Goal: Information Seeking & Learning: Learn about a topic

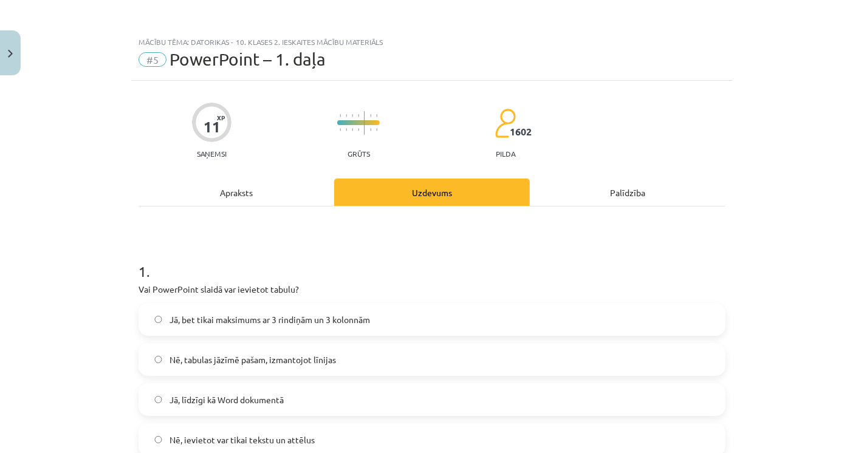
scroll to position [1043, 0]
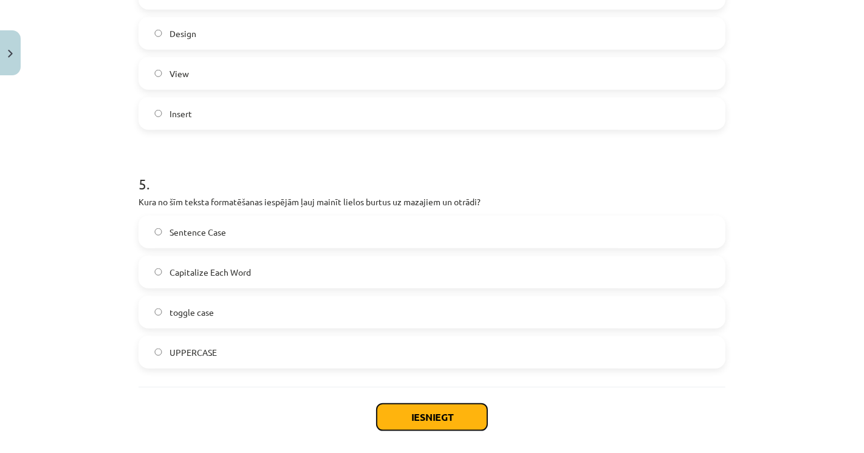
click at [401, 416] on button "Iesniegt" at bounding box center [432, 417] width 111 height 27
click at [318, 414] on div "Iesniegt Aizvērt" at bounding box center [432, 429] width 587 height 85
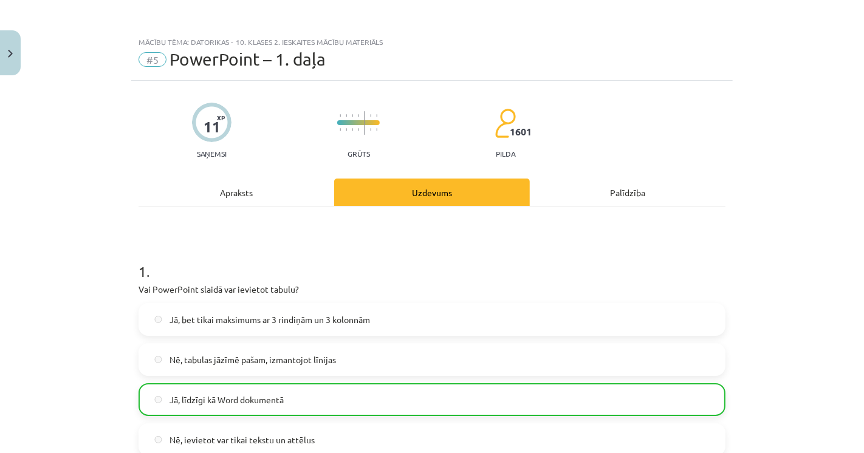
scroll to position [1136, 0]
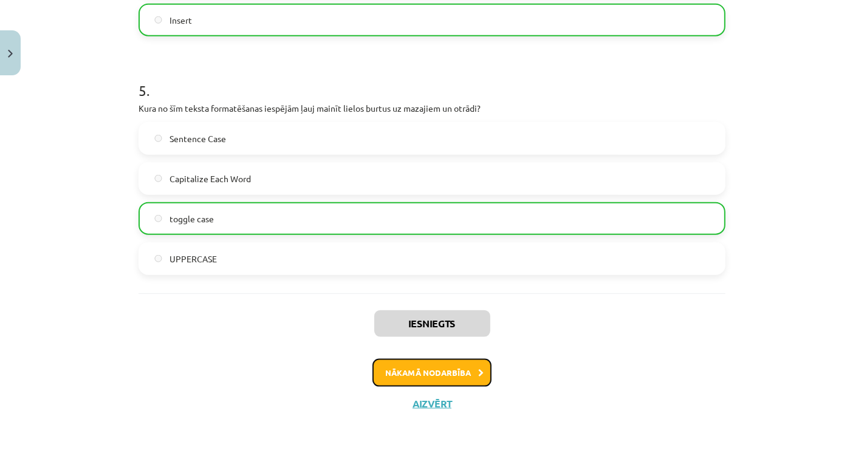
click at [465, 383] on button "Nākamā nodarbība" at bounding box center [431, 373] width 119 height 28
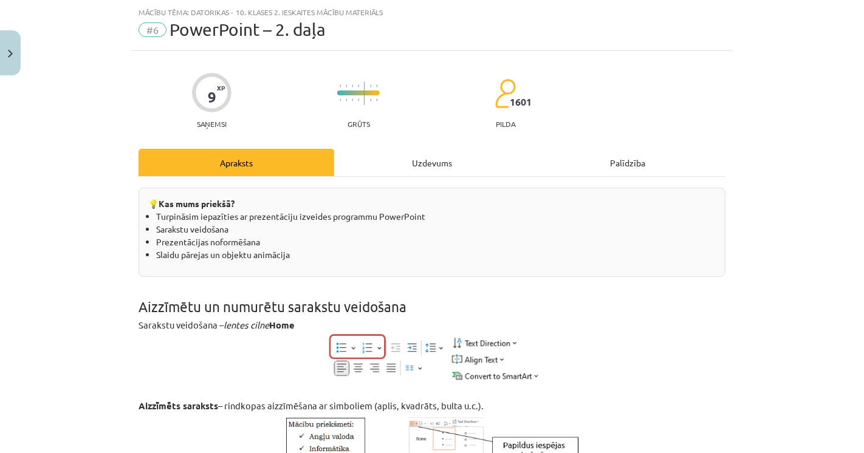
scroll to position [0, 0]
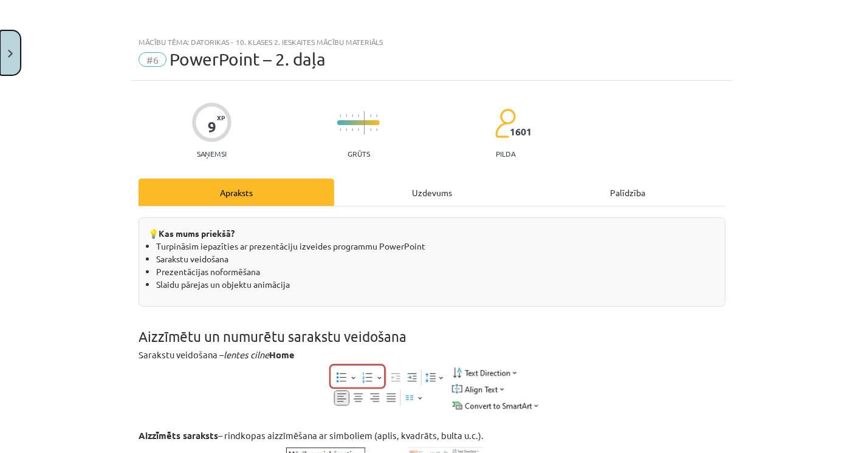
click at [9, 59] on button "Close" at bounding box center [10, 52] width 21 height 45
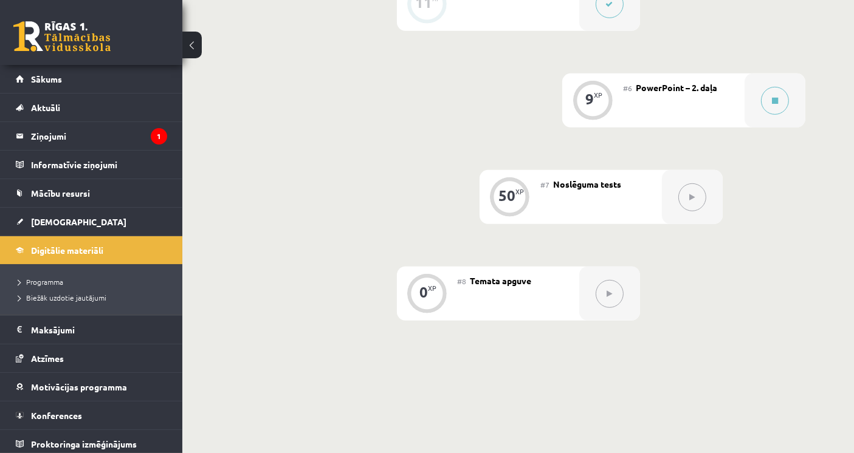
scroll to position [810, 0]
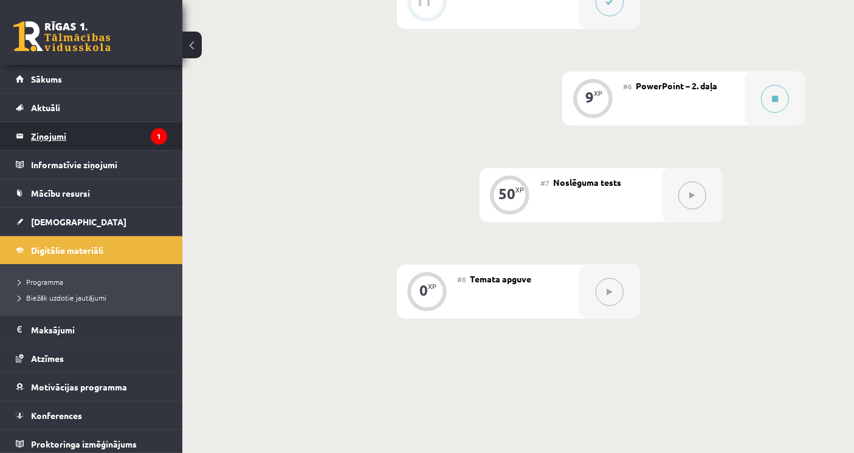
click at [151, 131] on icon "1" at bounding box center [159, 136] width 16 height 16
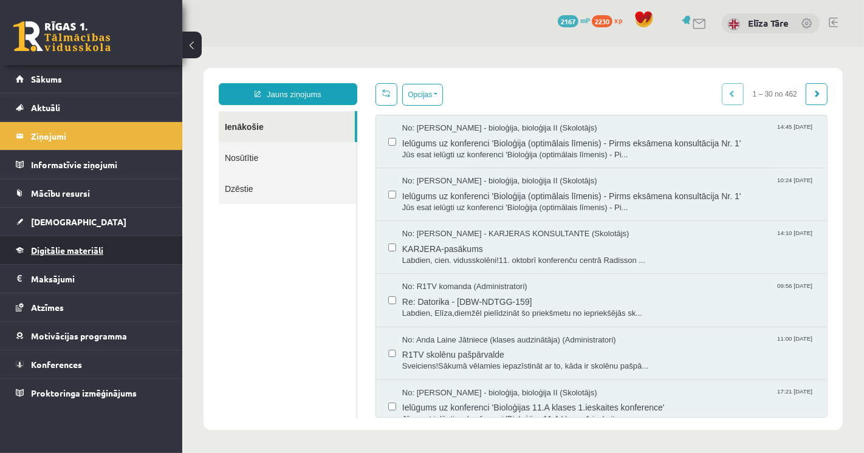
click at [89, 247] on span "Digitālie materiāli" at bounding box center [67, 250] width 72 height 11
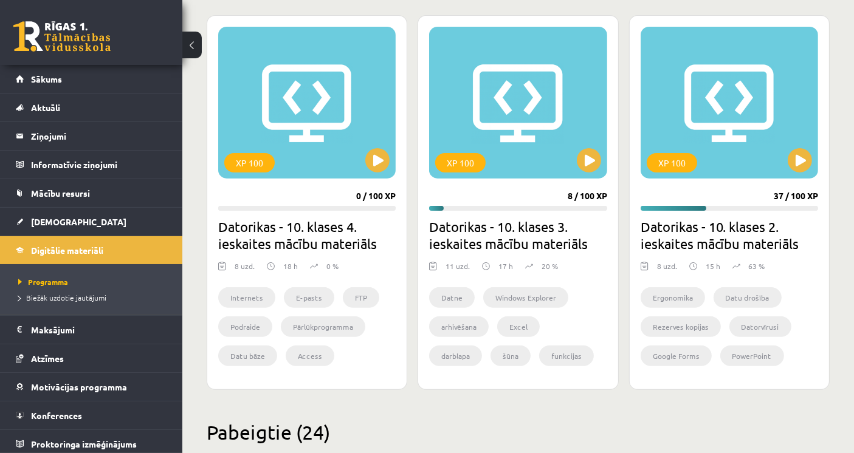
scroll to position [337, 0]
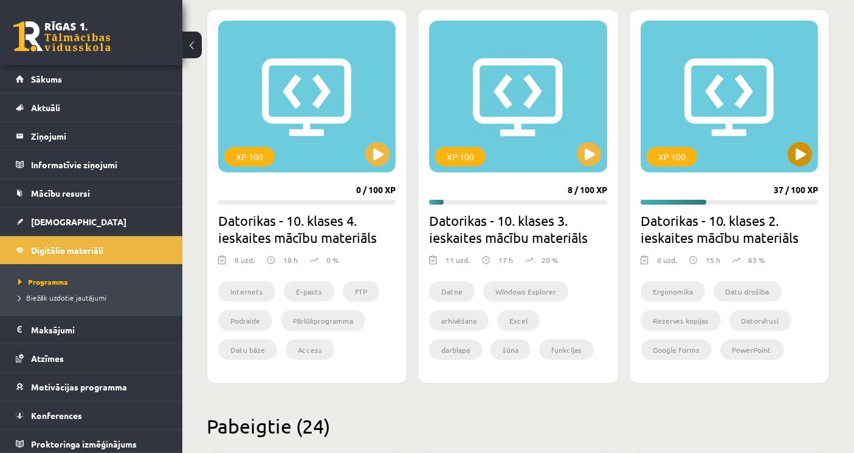
click at [699, 131] on div "XP 100" at bounding box center [728, 97] width 177 height 152
click at [697, 141] on div "XP 100" at bounding box center [728, 97] width 177 height 152
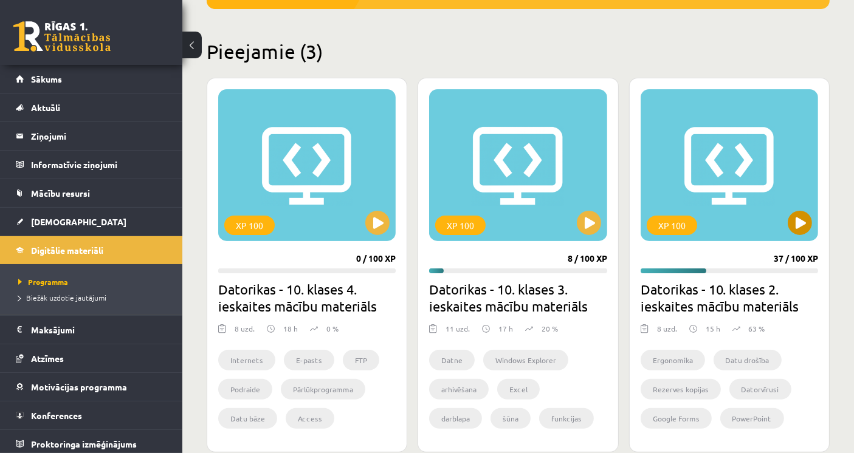
scroll to position [270, 0]
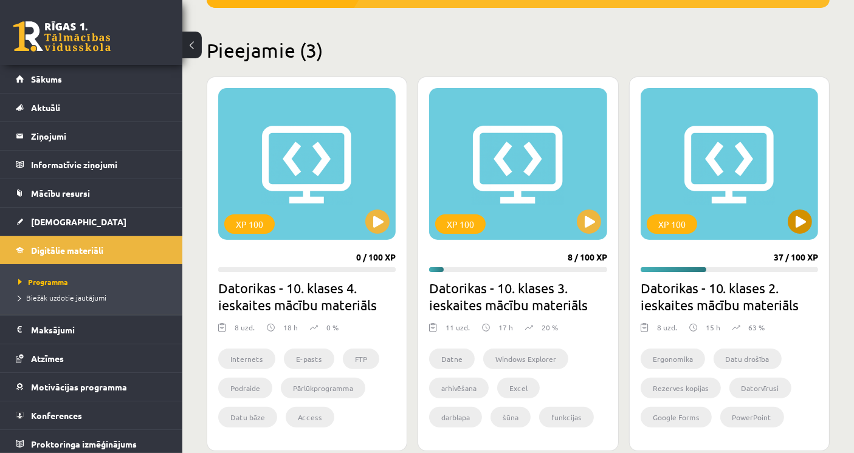
click at [761, 209] on div "XP 100" at bounding box center [728, 164] width 177 height 152
click at [693, 213] on div "XP 100" at bounding box center [728, 164] width 177 height 152
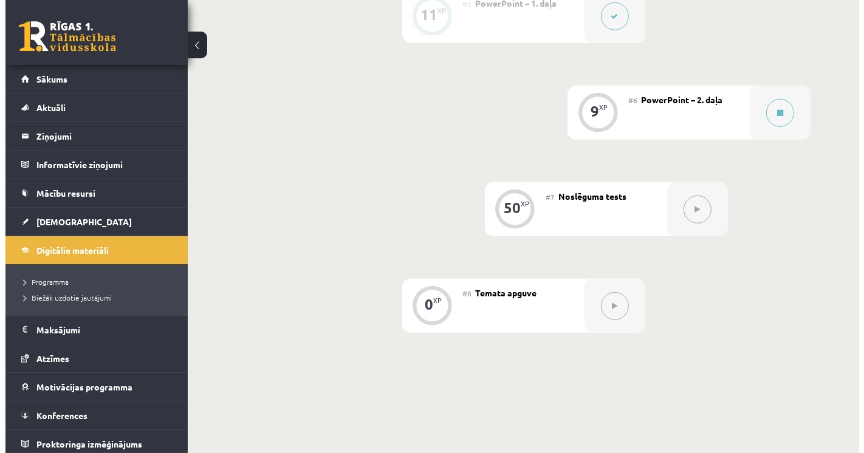
scroll to position [810, 0]
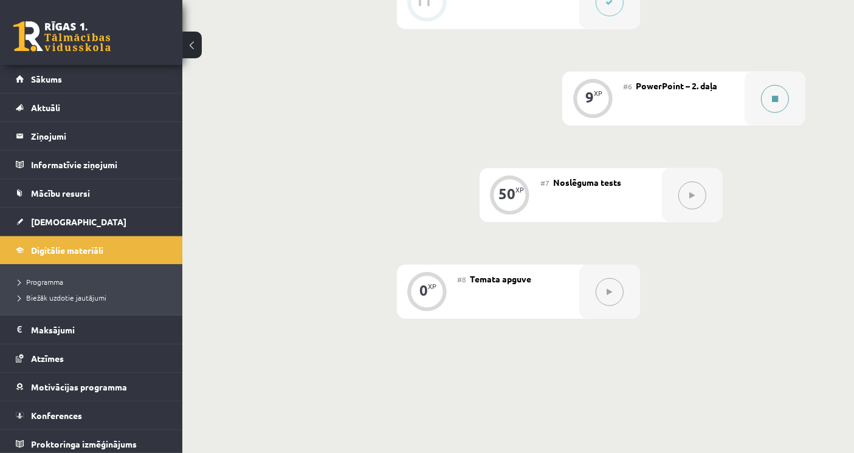
click at [762, 98] on button at bounding box center [775, 99] width 28 height 28
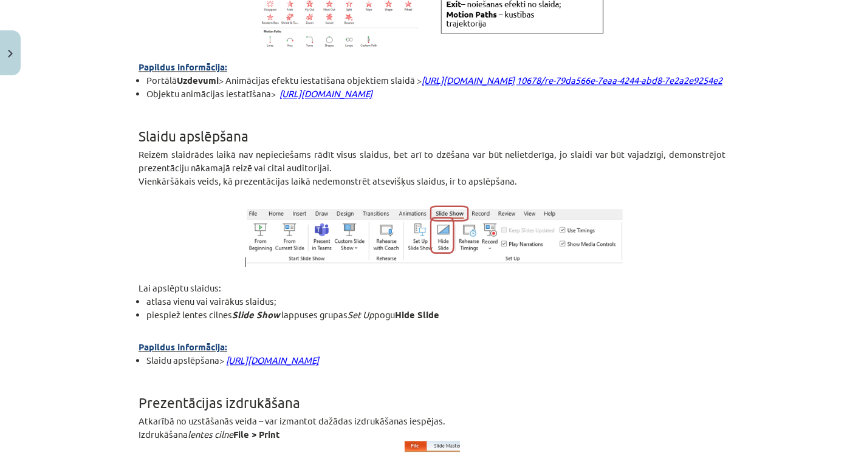
scroll to position [2430, 0]
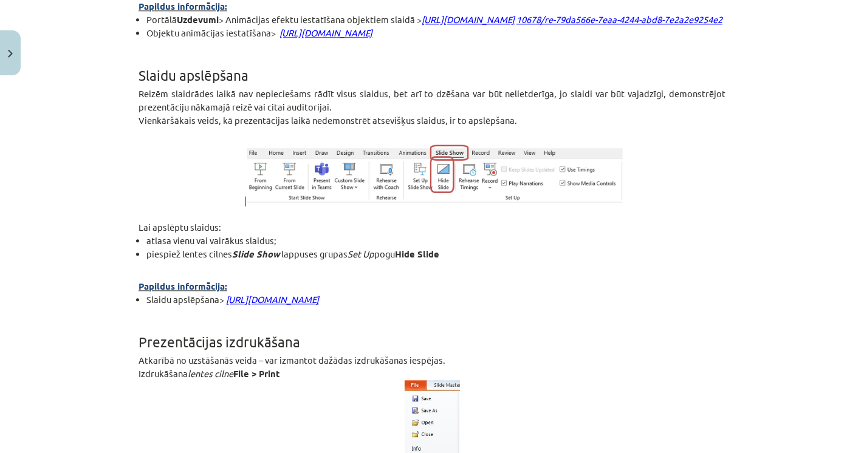
click at [95, 228] on div "Mācību tēma: Datorikas - 10. klases 2. ieskaites mācību materiāls #6 PowerPoint…" at bounding box center [432, 226] width 864 height 453
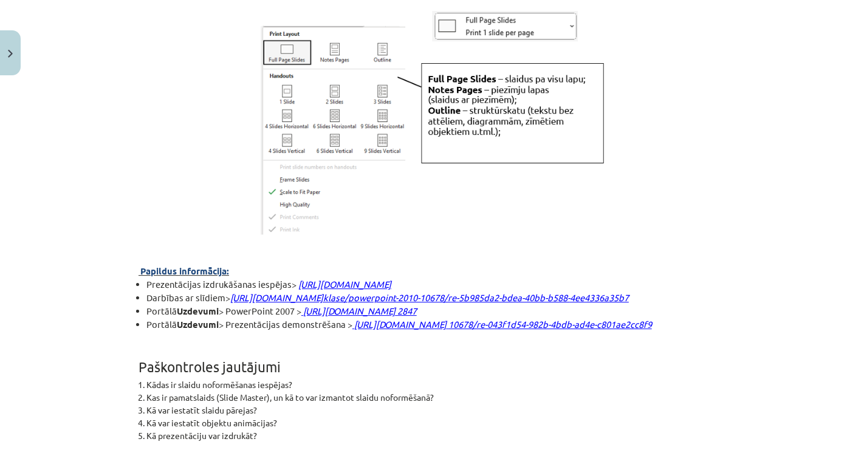
scroll to position [3173, 0]
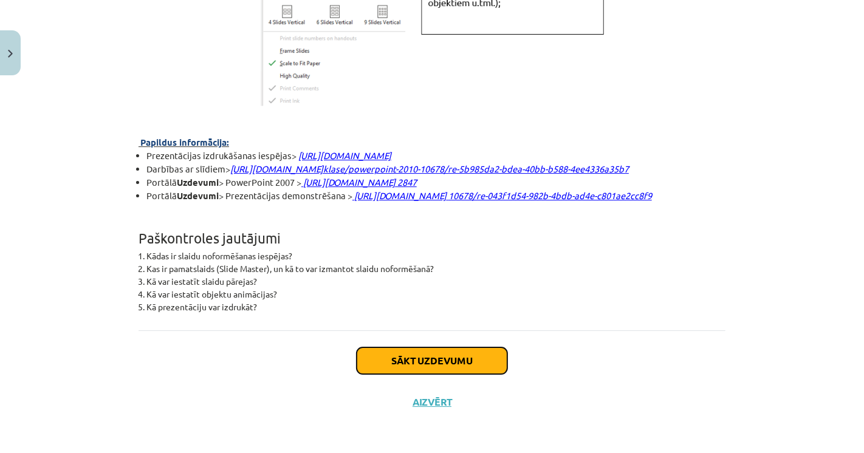
click at [428, 353] on button "Sākt uzdevumu" at bounding box center [432, 361] width 151 height 27
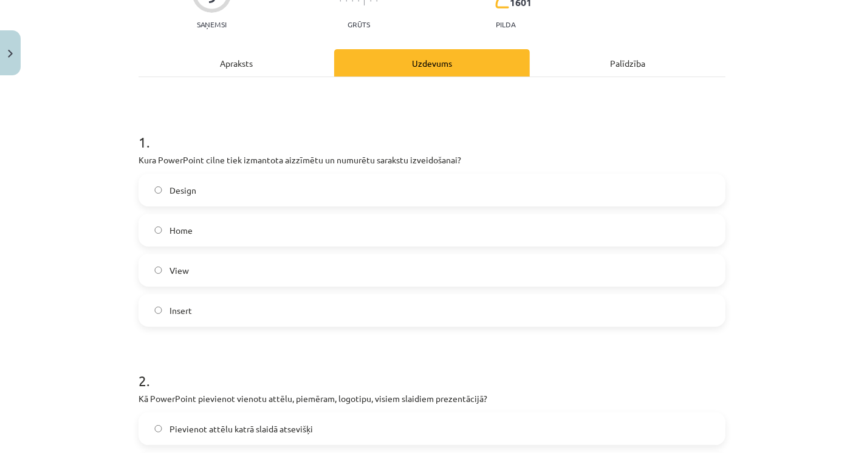
scroll to position [30, 0]
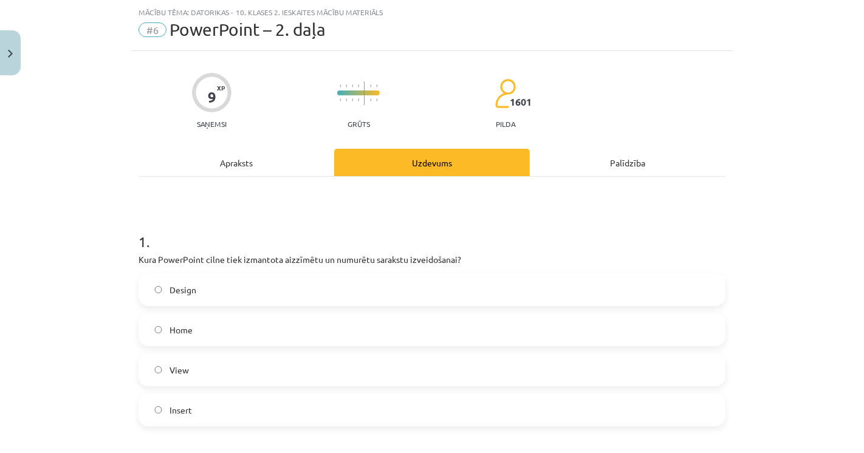
click at [69, 193] on div "Mācību tēma: Datorikas - 10. klases 2. ieskaites mācību materiāls #6 PowerPoint…" at bounding box center [432, 226] width 864 height 453
click at [177, 341] on label "Home" at bounding box center [432, 330] width 584 height 30
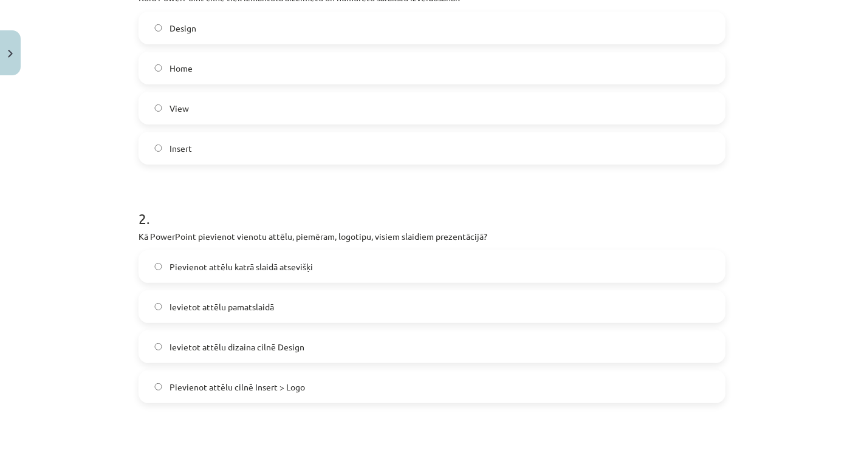
scroll to position [300, 0]
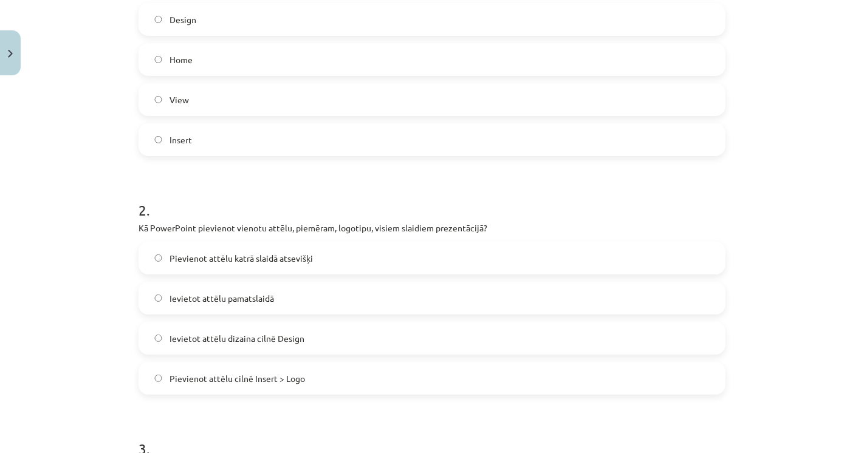
click at [177, 303] on span "Ievietot attēlu pamatslaidā" at bounding box center [221, 298] width 104 height 13
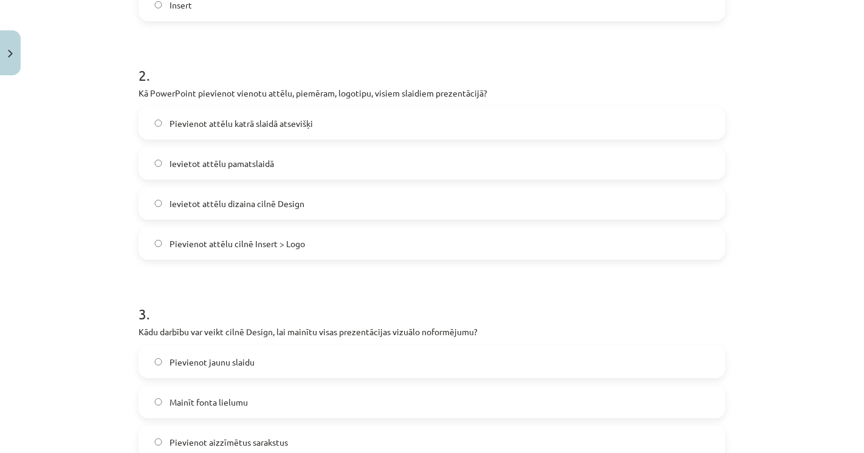
scroll to position [502, 0]
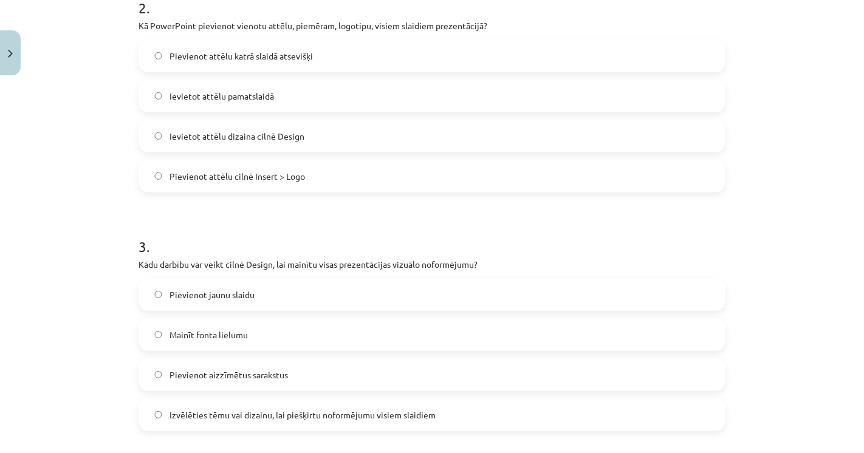
click at [165, 403] on label "Izvēlēties tēmu vai dizainu, lai piešķirtu noformējumu visiem slaidiem" at bounding box center [432, 415] width 584 height 30
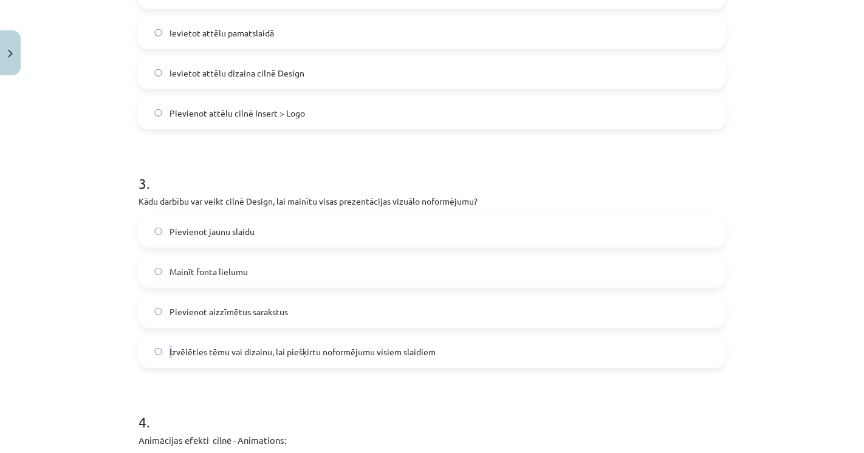
scroll to position [637, 0]
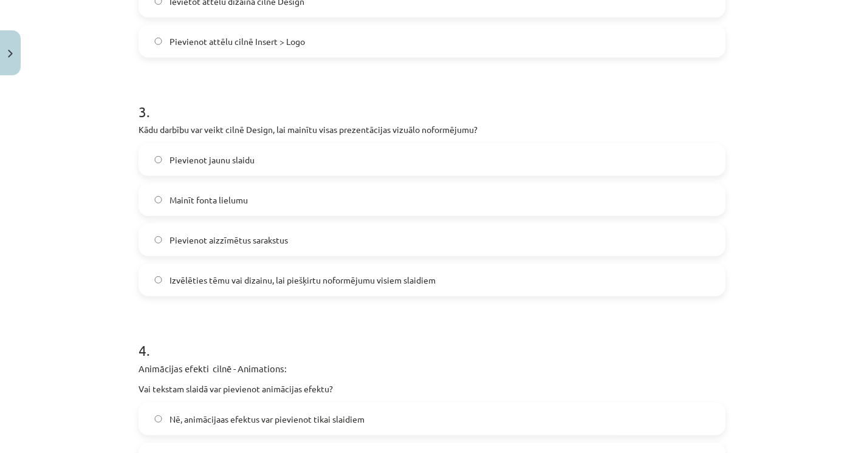
click at [173, 284] on span "Izvēlēties tēmu vai dizainu, lai piešķirtu noformējumu visiem slaidiem" at bounding box center [302, 280] width 266 height 13
click at [101, 298] on div "Mācību tēma: Datorikas - 10. klases 2. ieskaites mācību materiāls #6 PowerPoint…" at bounding box center [432, 226] width 864 height 453
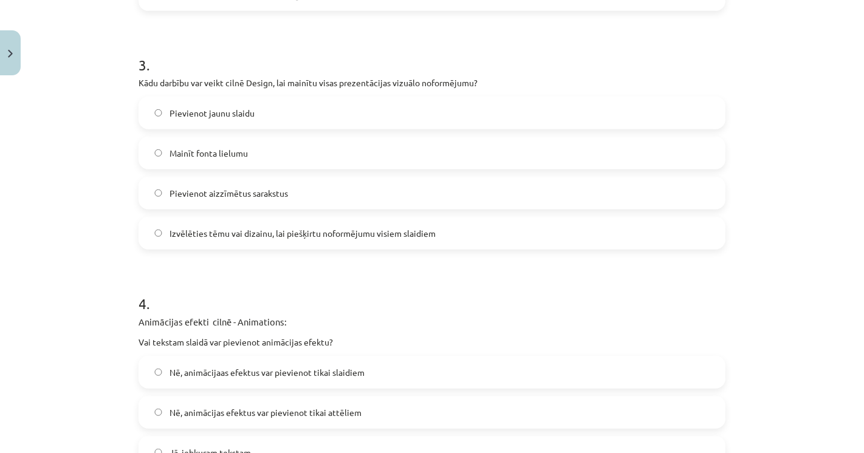
scroll to position [772, 0]
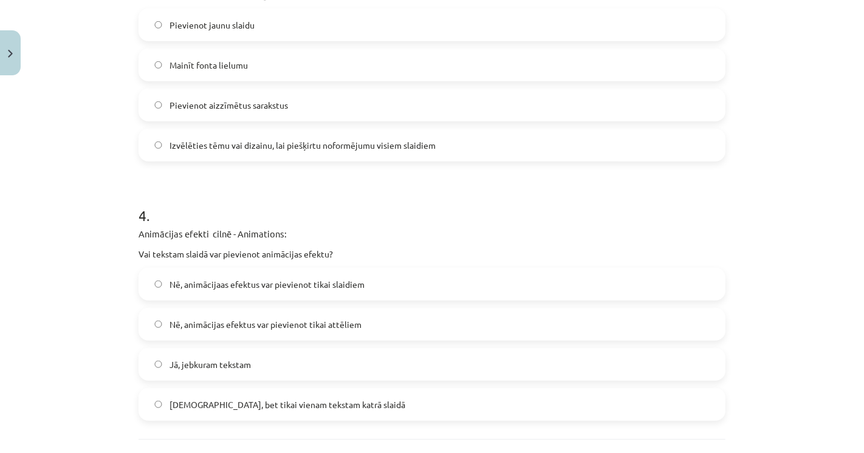
click at [185, 368] on span "Jā, jebkuram tekstam" at bounding box center [209, 364] width 81 height 13
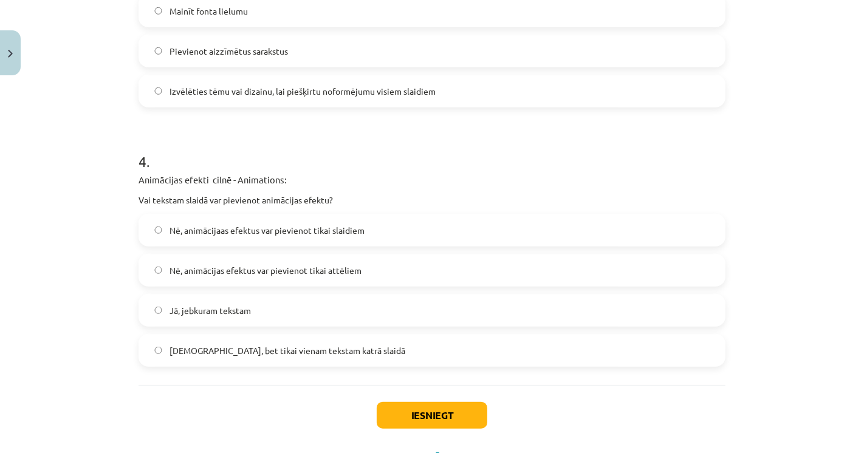
scroll to position [880, 0]
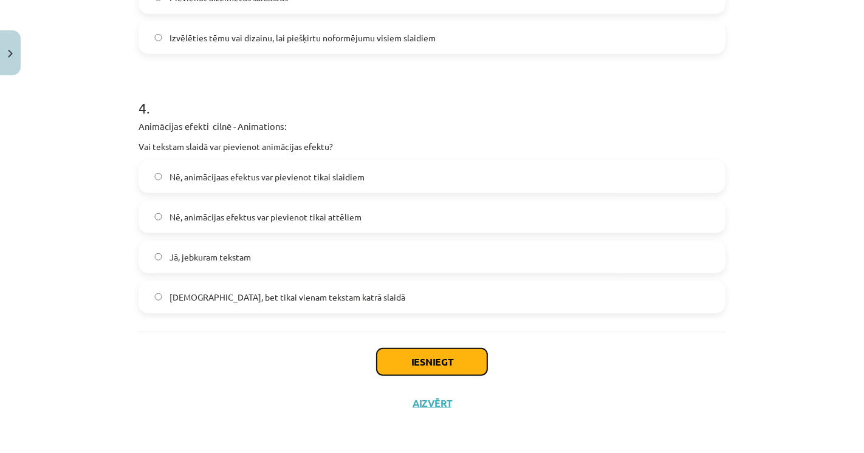
click at [457, 369] on button "Iesniegt" at bounding box center [432, 362] width 111 height 27
click at [344, 370] on div "Iesniegt Aizvērt" at bounding box center [432, 374] width 587 height 85
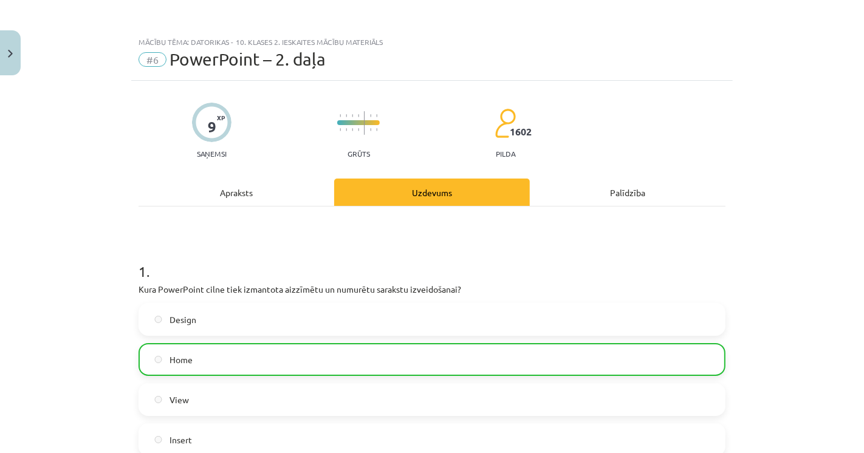
scroll to position [918, 0]
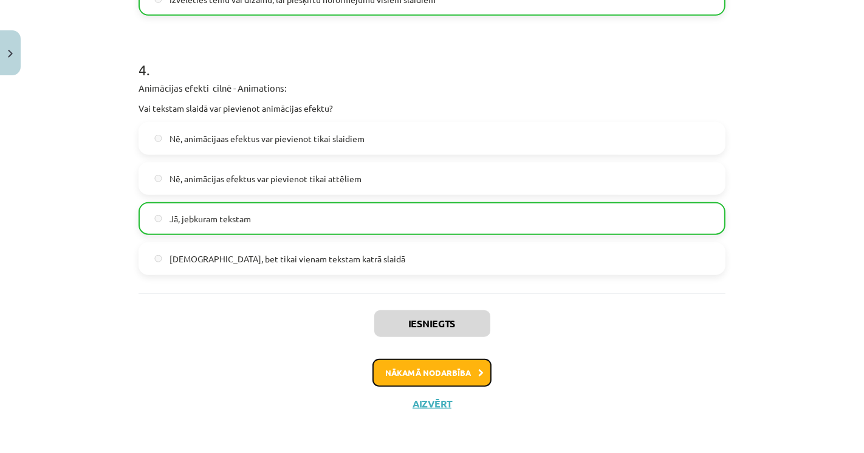
click at [448, 374] on button "Nākamā nodarbība" at bounding box center [431, 373] width 119 height 28
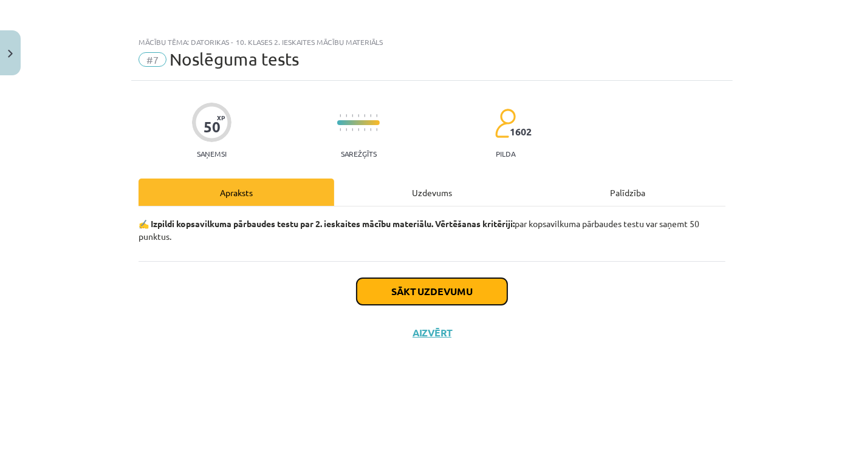
click at [368, 294] on button "Sākt uzdevumu" at bounding box center [432, 291] width 151 height 27
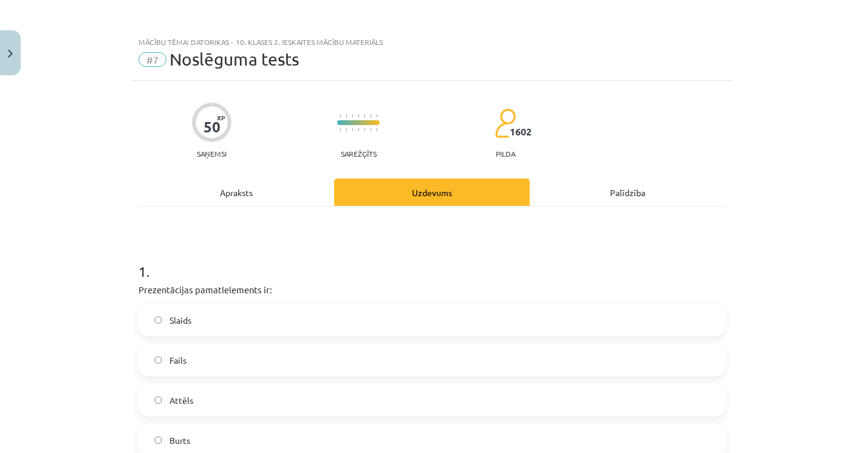
click at [75, 254] on div "Mācību tēma: Datorikas - 10. klases 2. ieskaites mācību materiāls #7 Noslēguma …" at bounding box center [432, 226] width 864 height 453
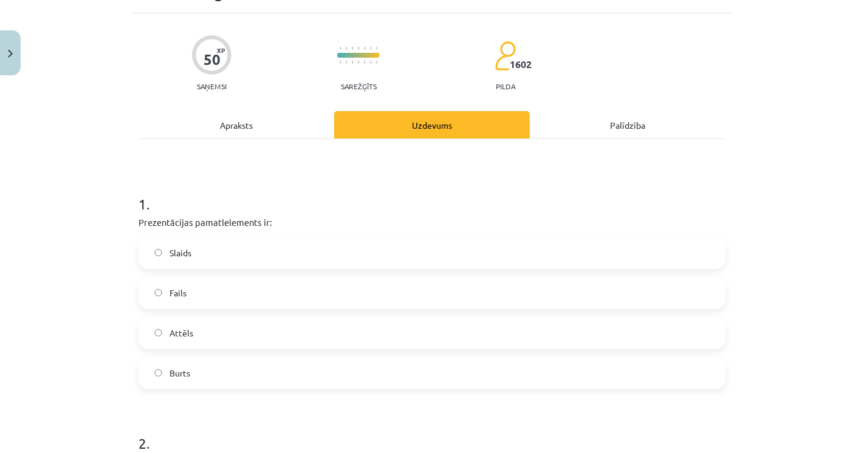
click at [190, 256] on label "Slaids" at bounding box center [432, 253] width 584 height 30
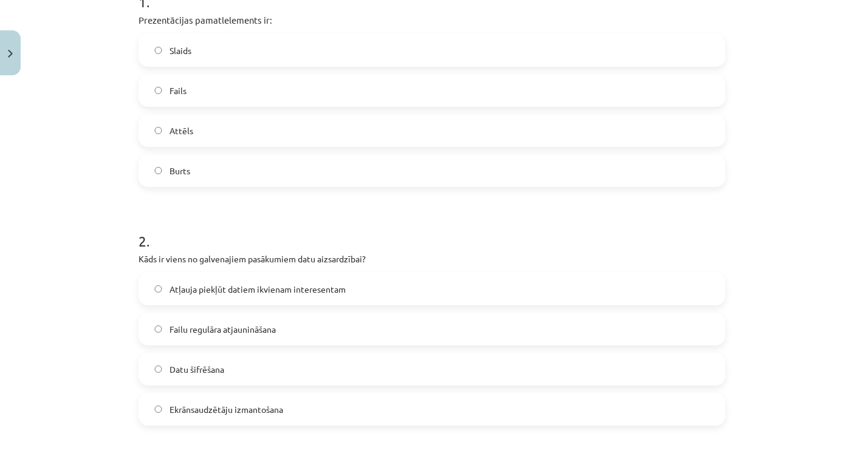
click at [182, 375] on label "Datu šifrēšana" at bounding box center [432, 369] width 584 height 30
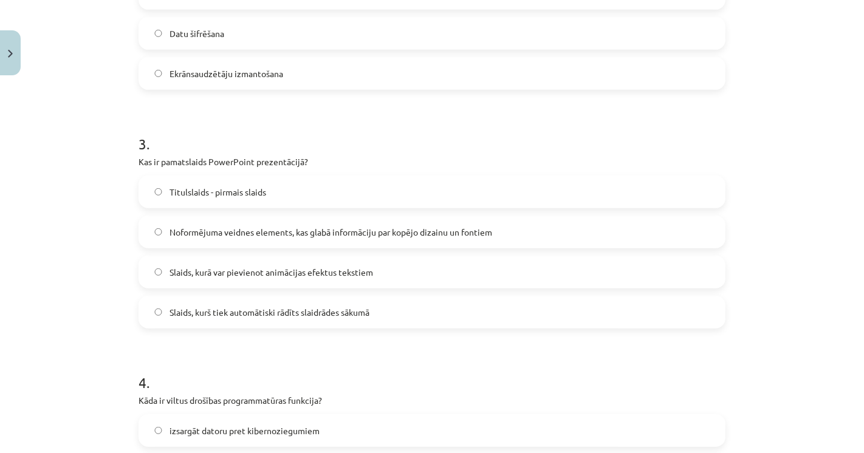
scroll to position [608, 0]
click at [171, 228] on span "Noformējuma veidnes elements, kas glabā informāciju par kopējo dizainu un fonti…" at bounding box center [330, 230] width 323 height 13
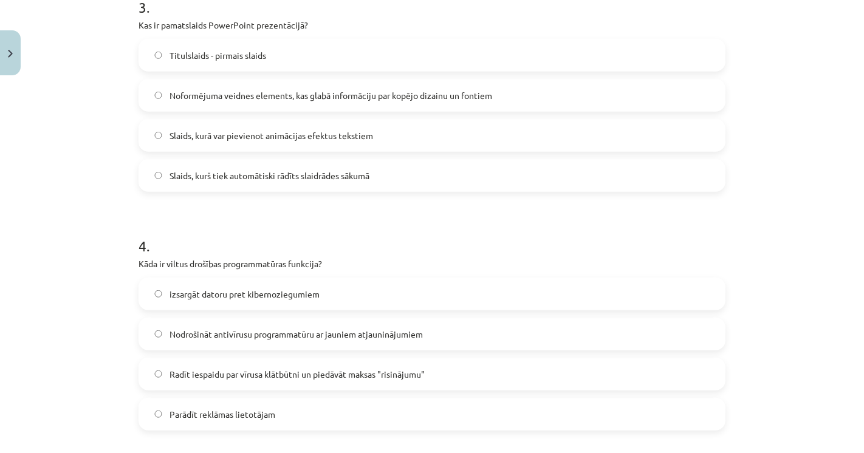
scroll to position [810, 0]
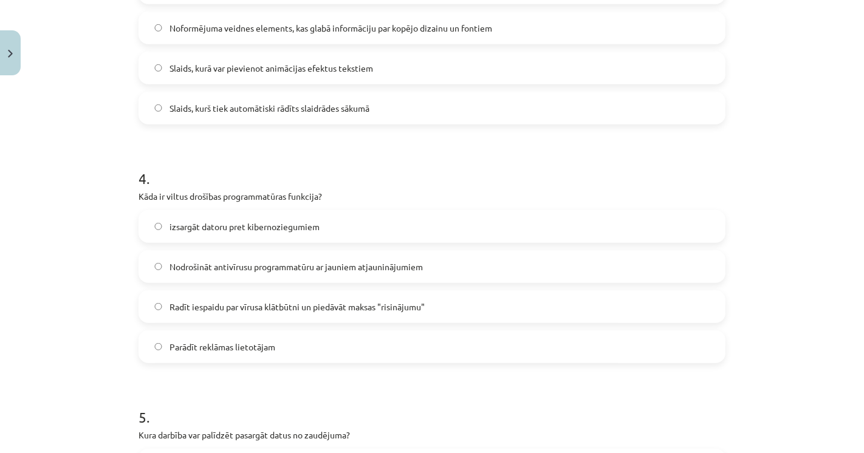
click at [231, 306] on span "Radīt iespaidu par vīrusa klātbūtni un piedāvāt maksas "risinājumu"" at bounding box center [296, 307] width 255 height 13
click at [145, 304] on label "Radīt iespaidu par vīrusa klātbūtni un piedāvāt maksas "risinājumu"" at bounding box center [432, 307] width 584 height 30
click at [73, 287] on div "Mācību tēma: Datorikas - 10. klases 2. ieskaites mācību materiāls #7 Noslēguma …" at bounding box center [432, 226] width 864 height 453
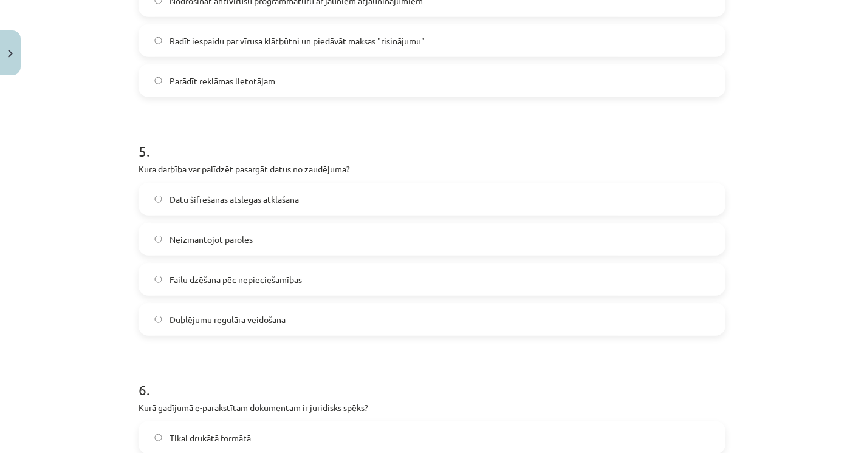
scroll to position [1080, 0]
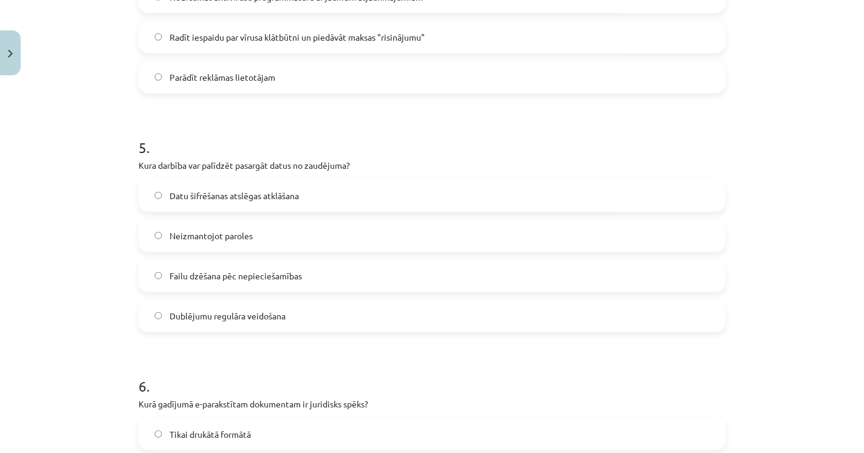
click at [172, 322] on label "Dublējumu regulāra veidošana" at bounding box center [432, 316] width 584 height 30
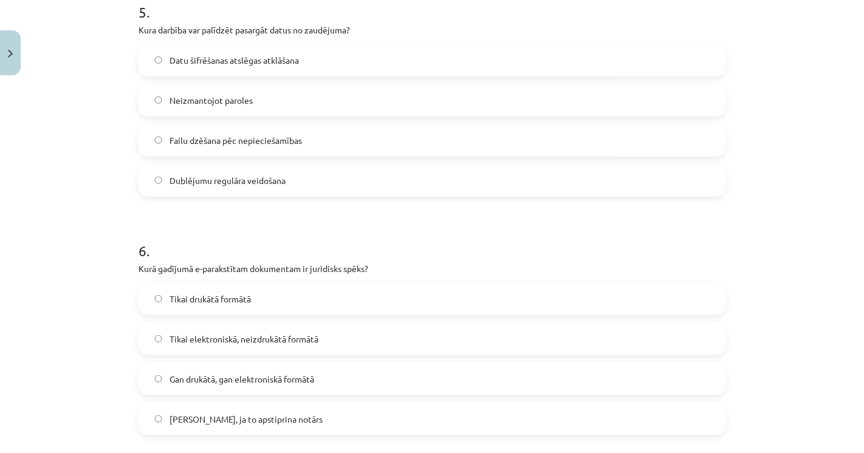
click at [188, 347] on label "Tikai elektroniskā, neizdrukātā formātā" at bounding box center [432, 339] width 584 height 30
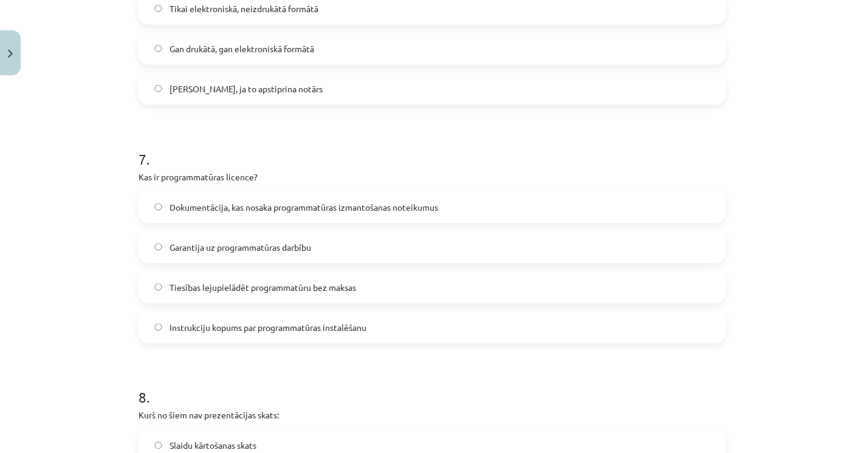
scroll to position [1546, 0]
click at [378, 217] on label "Dokumentācija, kas nosaka programmatūras izmantošanas noteikumus" at bounding box center [432, 206] width 584 height 30
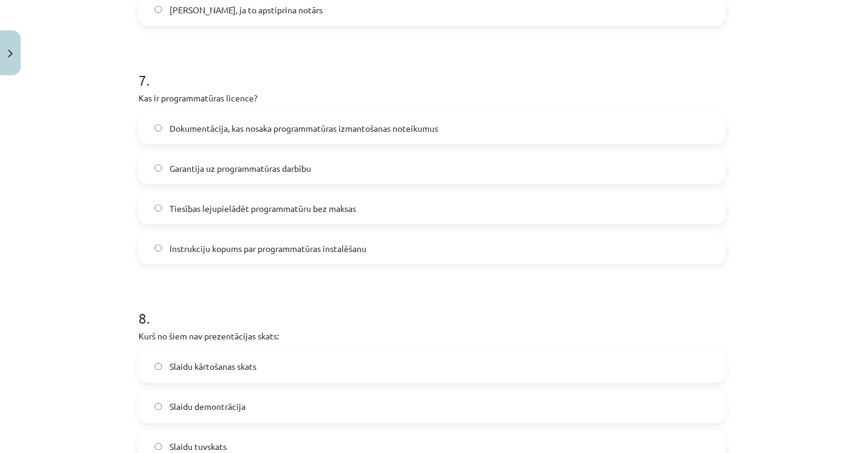
scroll to position [1681, 0]
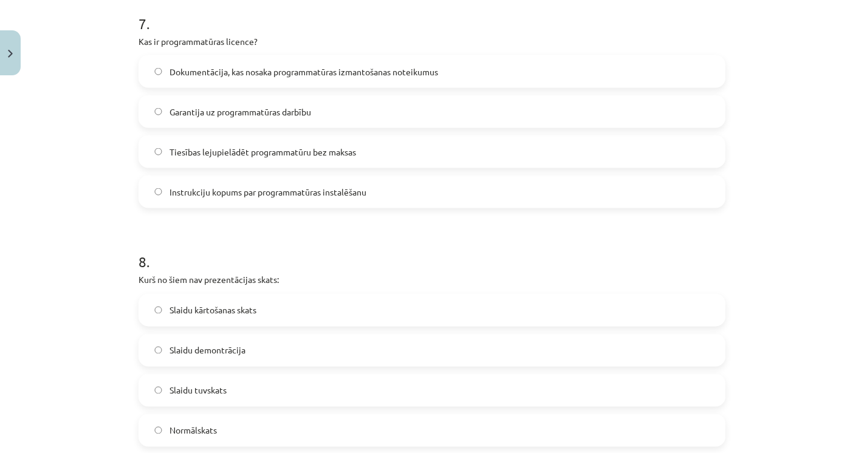
click at [229, 428] on label "Normālskats" at bounding box center [432, 431] width 584 height 30
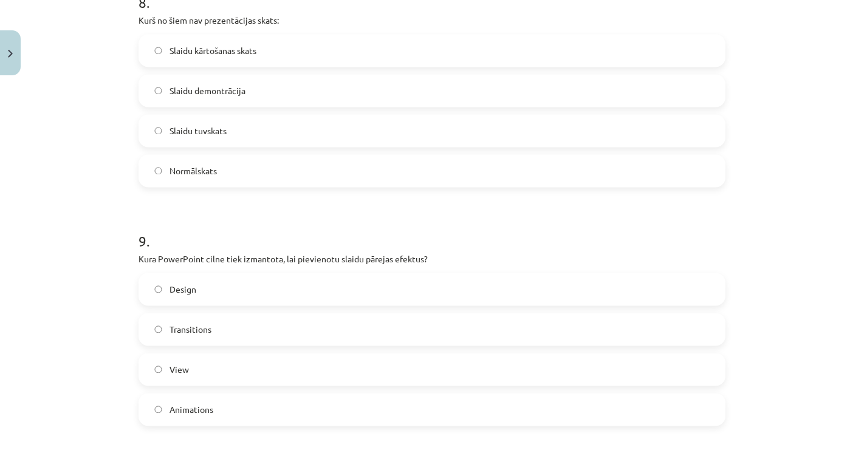
scroll to position [2018, 0]
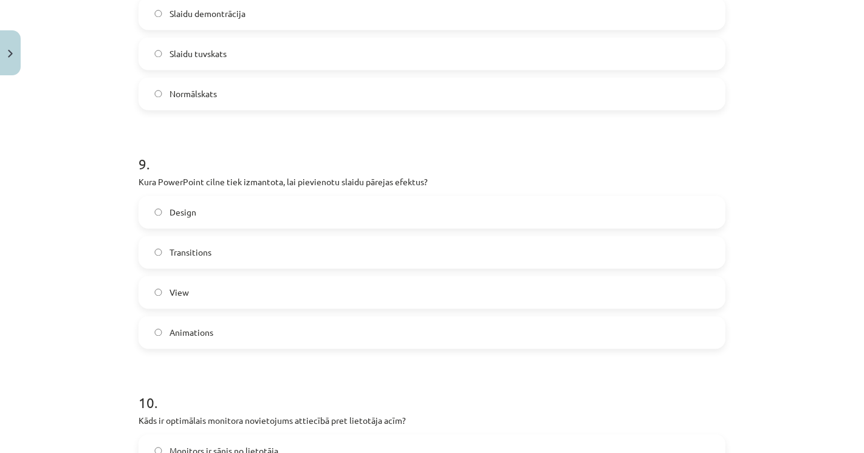
click at [187, 250] on span "Transitions" at bounding box center [190, 252] width 42 height 13
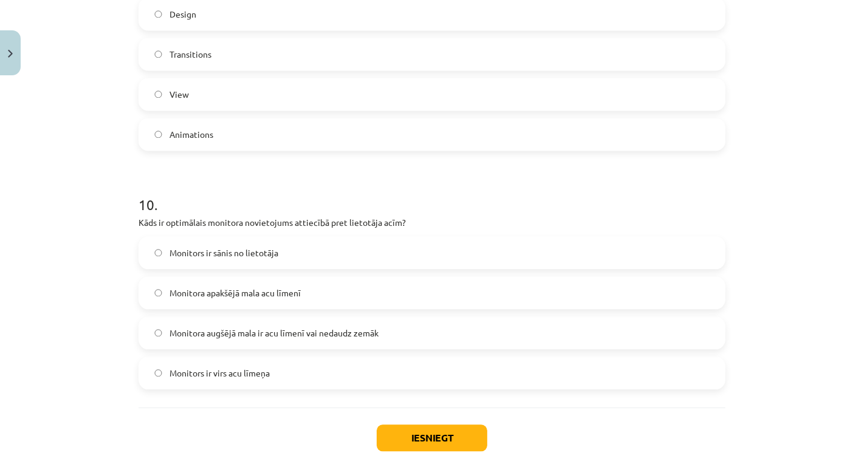
scroll to position [2221, 0]
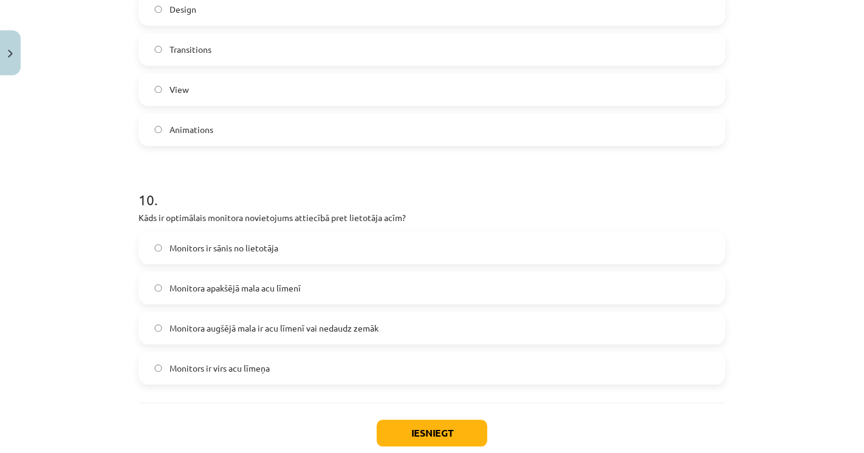
click at [193, 284] on span "Monitora apakšējā mala acu līmenī" at bounding box center [234, 288] width 131 height 13
click at [319, 322] on span "Monitora augšējā mala ir acu līmenī vai nedaudz zemāk" at bounding box center [273, 328] width 209 height 13
click at [403, 423] on button "Iesniegt" at bounding box center [432, 433] width 111 height 27
click at [64, 363] on div "Mācību tēma: Datorikas - 10. klases 2. ieskaites mācību materiāls #7 Noslēguma …" at bounding box center [432, 226] width 864 height 453
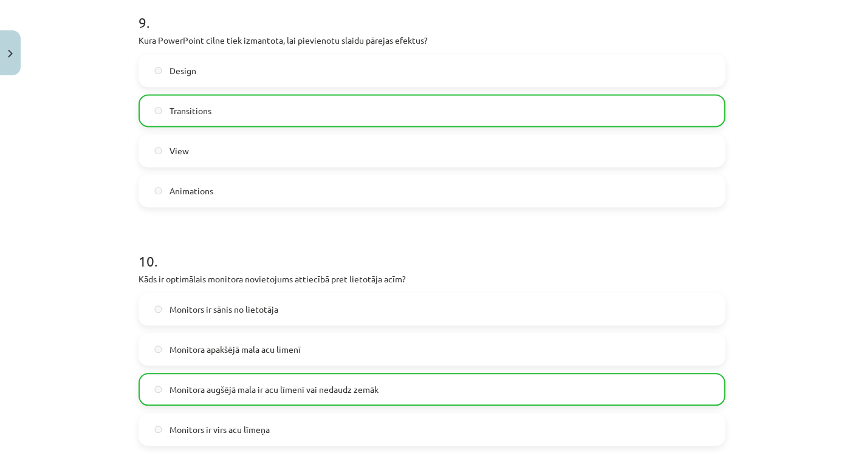
scroll to position [2330, 0]
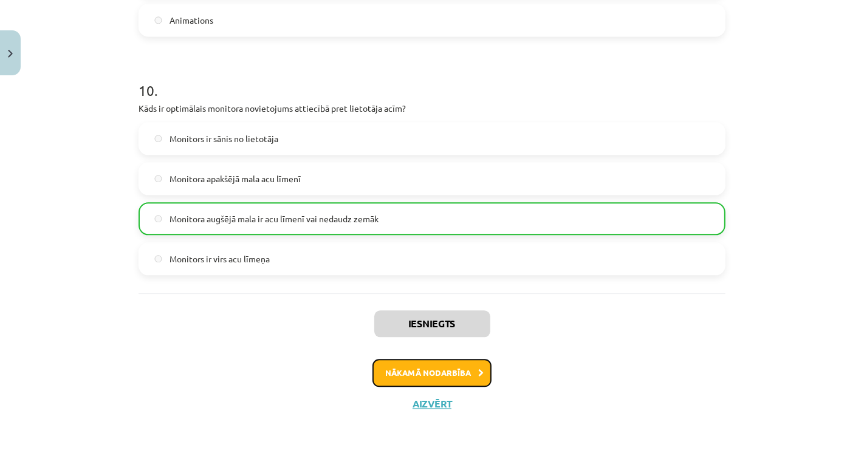
click at [447, 377] on button "Nākamā nodarbība" at bounding box center [431, 373] width 119 height 28
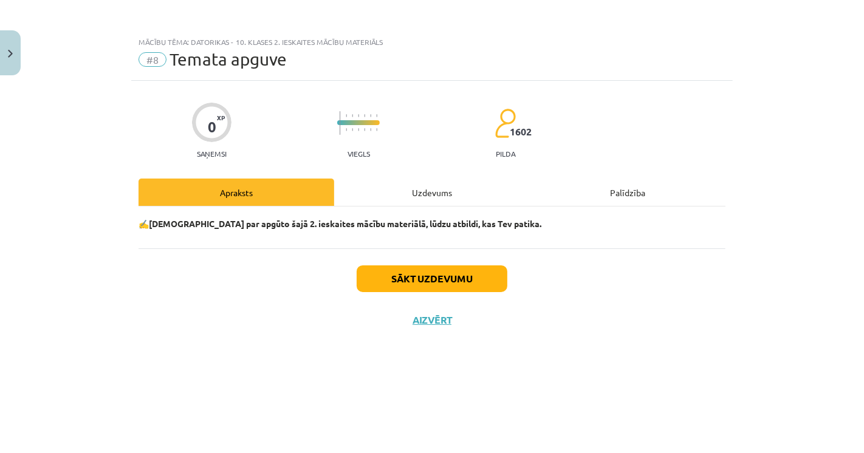
click at [194, 320] on div "Sākt uzdevumu Aizvērt" at bounding box center [432, 290] width 587 height 85
click at [380, 288] on button "Sākt uzdevumu" at bounding box center [432, 278] width 151 height 27
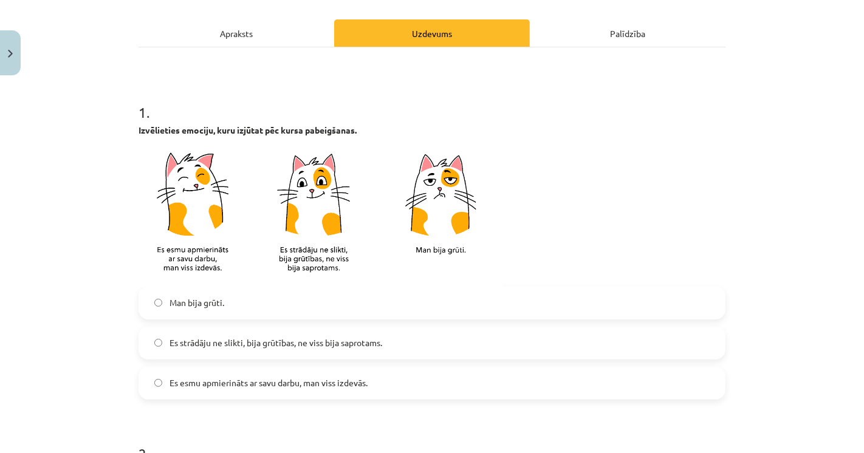
scroll to position [270, 0]
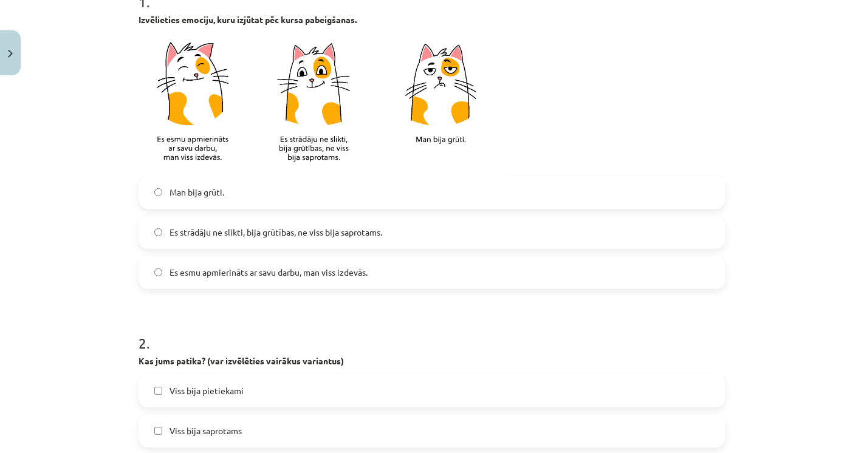
click at [179, 239] on label "Es strādāju ne slikti, bija grūtības, ne viss bija saprotams." at bounding box center [432, 232] width 584 height 30
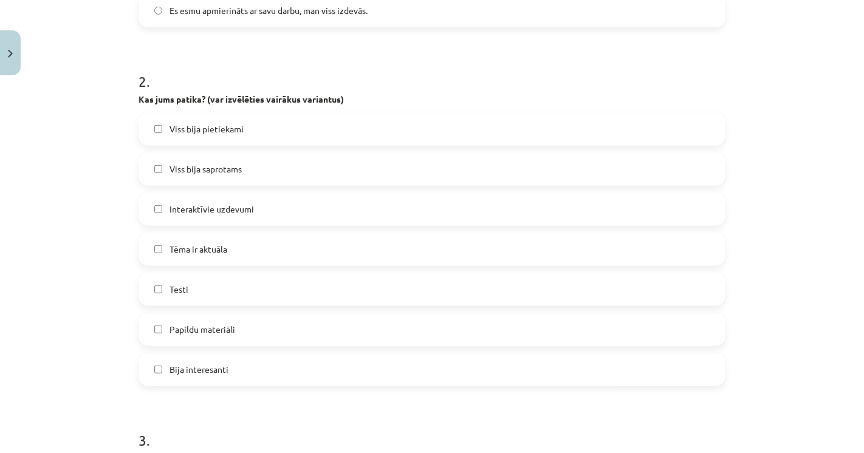
scroll to position [539, 0]
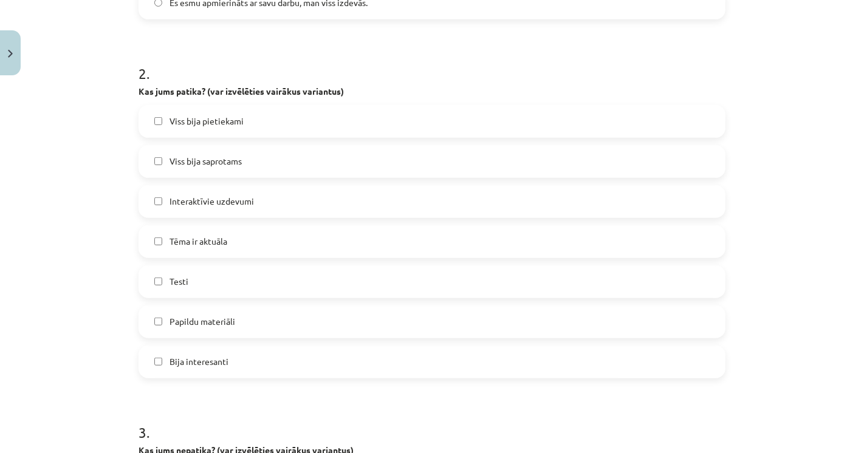
click at [222, 2] on span "Es esmu apmierināts ar savu darbu, man viss izdevās." at bounding box center [268, 2] width 198 height 13
click at [174, 165] on span "Viss bija saprotams" at bounding box center [205, 163] width 72 height 13
click at [169, 165] on span "Viss bija saprotams" at bounding box center [205, 163] width 72 height 13
click at [73, 216] on div "Mācību tēma: Datorikas - 10. klases 2. ieskaites mācību materiāls #8 Temata apg…" at bounding box center [432, 226] width 864 height 453
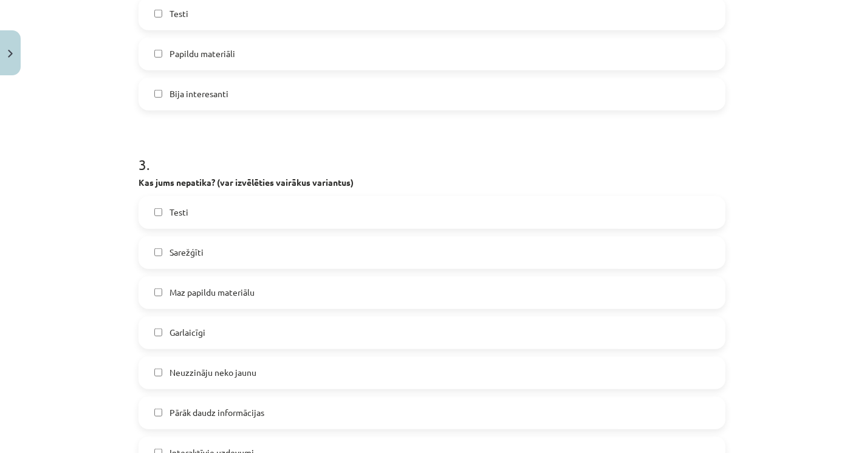
scroll to position [942, 0]
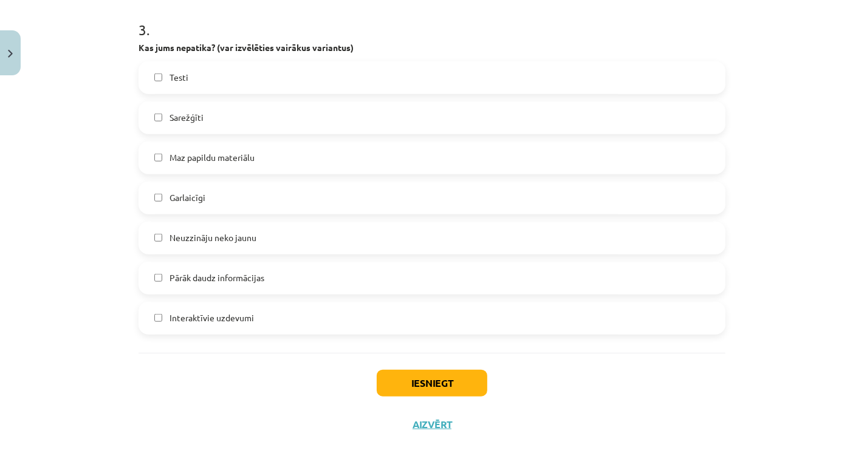
click at [236, 194] on label "Garlaicīgi" at bounding box center [432, 198] width 584 height 30
click at [413, 380] on button "Iesniegt" at bounding box center [432, 383] width 111 height 27
click at [300, 388] on div "Iesniegt Aizvērt" at bounding box center [432, 395] width 587 height 85
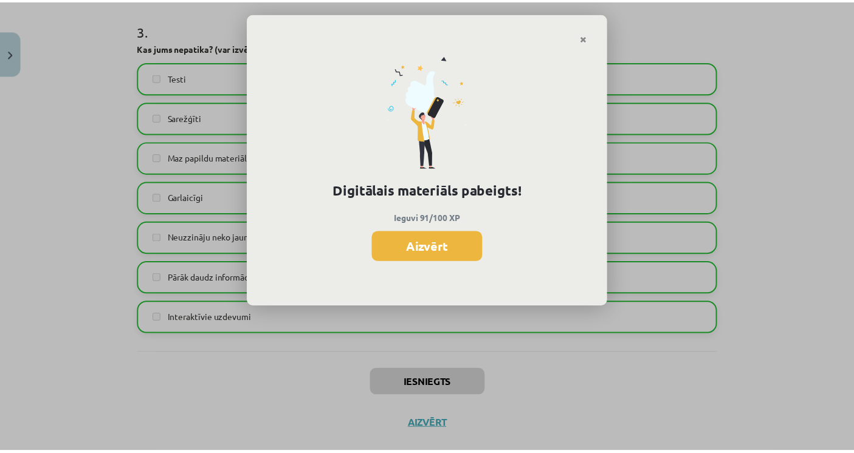
scroll to position [964, 0]
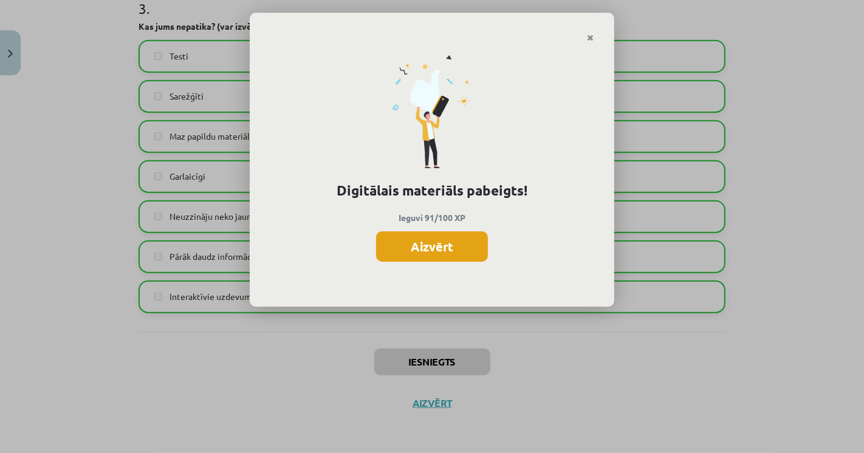
click at [469, 259] on button "Aizvērt" at bounding box center [432, 246] width 112 height 30
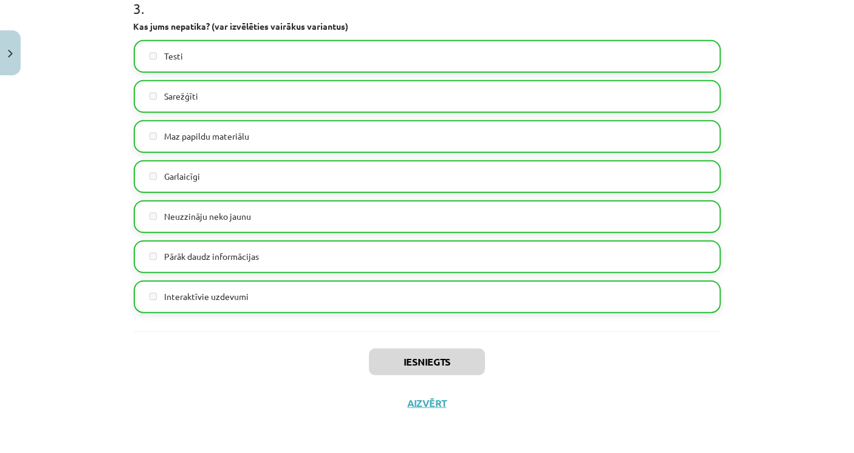
click at [417, 412] on div "Iesniegts Aizvērt" at bounding box center [427, 374] width 587 height 85
click at [417, 410] on div "Iesniegts Aizvērt" at bounding box center [427, 374] width 587 height 85
click at [418, 406] on button "Aizvērt" at bounding box center [427, 403] width 46 height 12
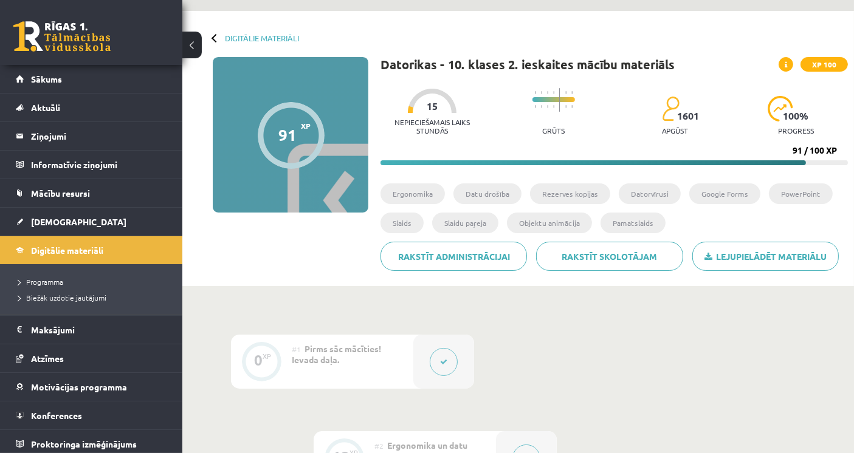
scroll to position [0, 0]
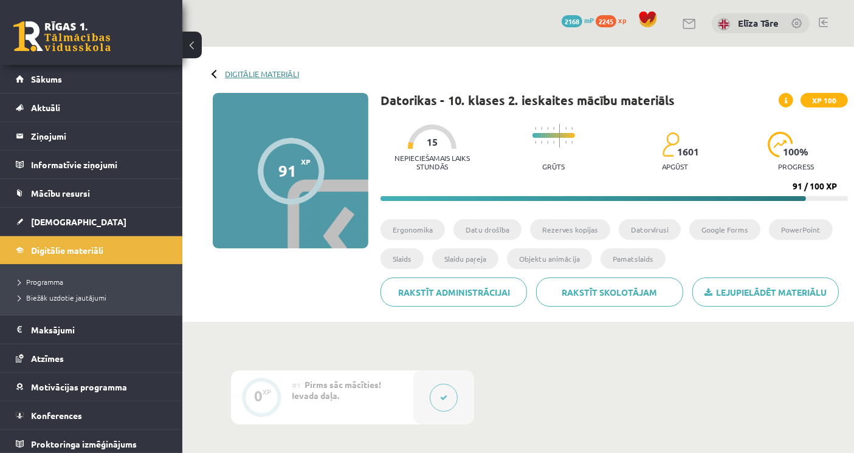
click at [246, 72] on link "Digitālie materiāli" at bounding box center [262, 73] width 74 height 9
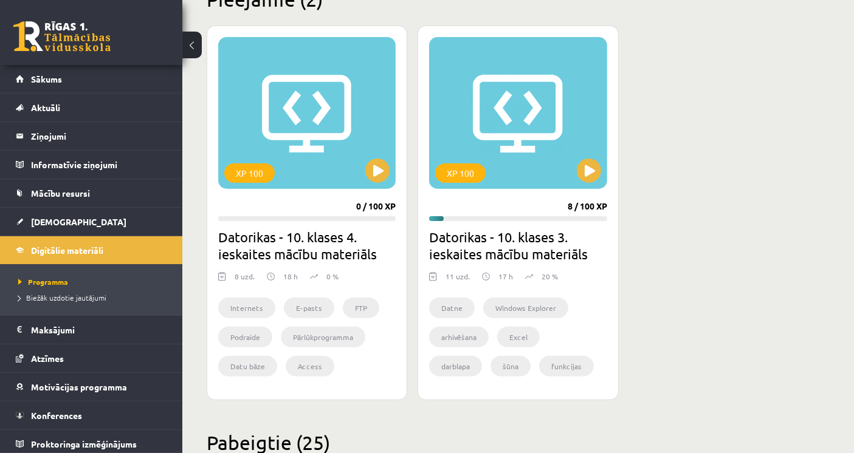
scroll to position [405, 0]
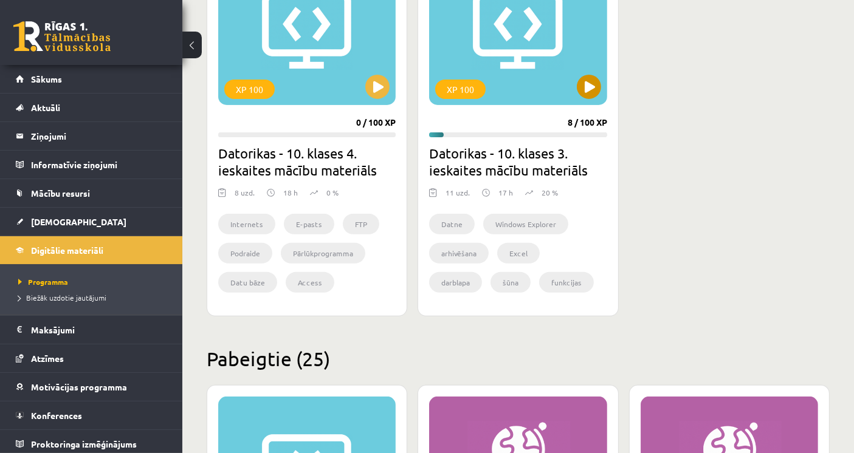
click at [532, 81] on div "XP 100" at bounding box center [517, 29] width 177 height 152
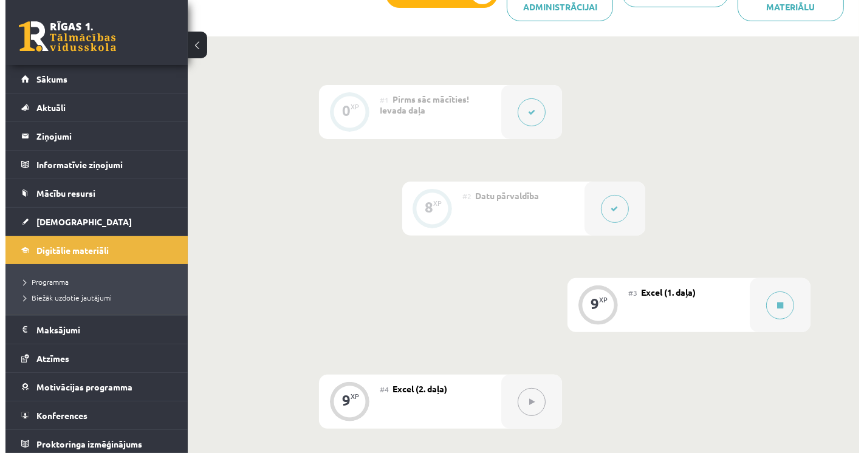
scroll to position [405, 0]
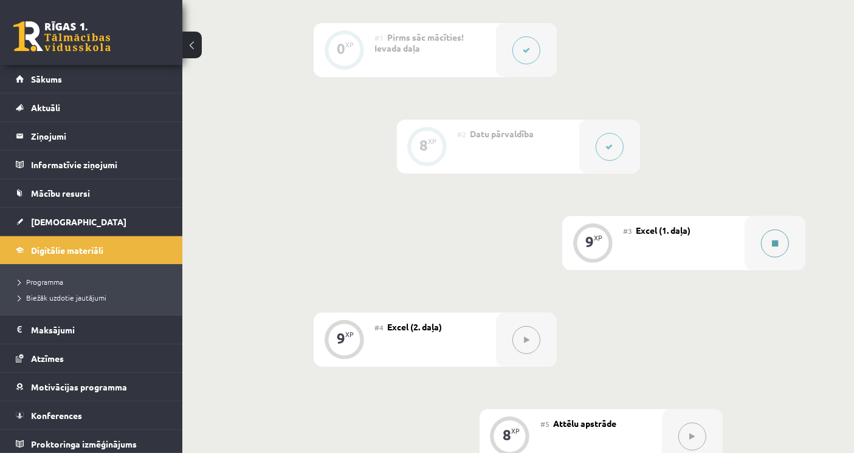
click at [764, 230] on button at bounding box center [775, 244] width 28 height 28
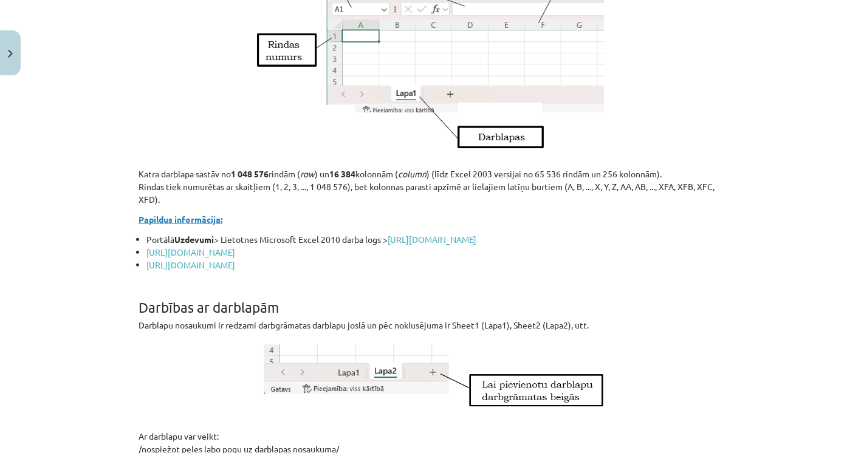
scroll to position [945, 0]
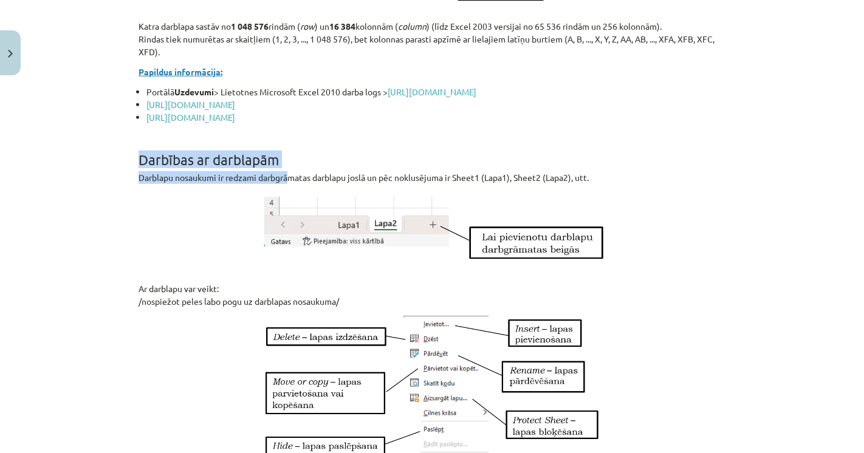
drag, startPoint x: 131, startPoint y: 165, endPoint x: 288, endPoint y: 188, distance: 158.4
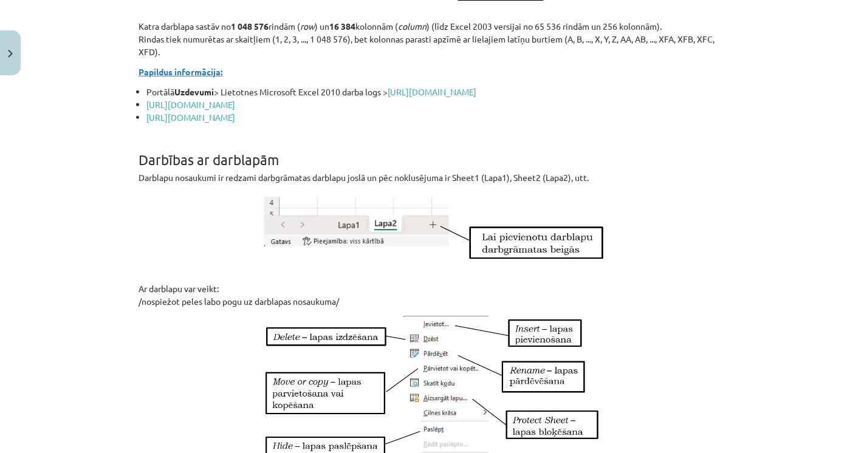
click at [296, 184] on p "Darblapu nosaukumi ir redzami darbgrāmatas darblapu joslā un pēc noklusējuma ir…" at bounding box center [432, 177] width 587 height 13
drag, startPoint x: 348, startPoint y: 190, endPoint x: 382, endPoint y: 191, distance: 34.1
click at [378, 184] on p "Darblapu nosaukumi ir redzami darbgrāmatas darblapu joslā un pēc noklusējuma ir…" at bounding box center [432, 177] width 587 height 13
click at [391, 184] on p "Darblapu nosaukumi ir redzami darbgrāmatas darblapu joslā un pēc noklusējuma ir…" at bounding box center [432, 177] width 587 height 13
drag, startPoint x: 281, startPoint y: 190, endPoint x: 355, endPoint y: 187, distance: 74.8
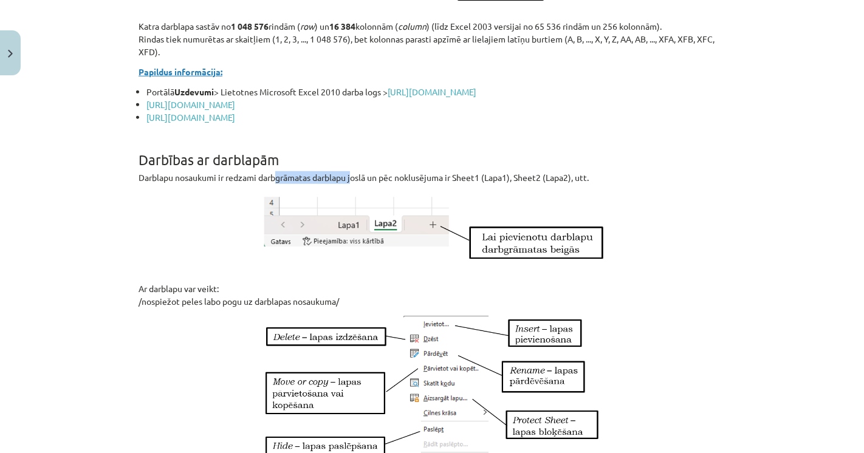
click at [351, 184] on p "Darblapu nosaukumi ir redzami darbgrāmatas darblapu joslā un pēc noklusējuma ir…" at bounding box center [432, 177] width 587 height 13
drag, startPoint x: 382, startPoint y: 185, endPoint x: 467, endPoint y: 187, distance: 85.1
click at [463, 184] on p "Darblapu nosaukumi ir redzami darbgrāmatas darblapu joslā un pēc noklusējuma ir…" at bounding box center [432, 177] width 587 height 13
drag, startPoint x: 471, startPoint y: 187, endPoint x: 518, endPoint y: 195, distance: 47.5
click at [505, 184] on p "Darblapu nosaukumi ir redzami darbgrāmatas darblapu joslā un pēc noklusējuma ir…" at bounding box center [432, 177] width 587 height 13
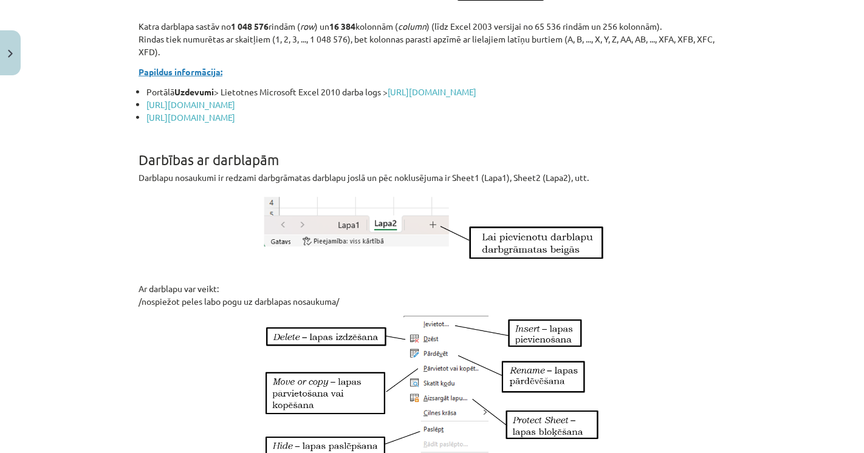
drag, startPoint x: 518, startPoint y: 195, endPoint x: 527, endPoint y: 197, distance: 9.4
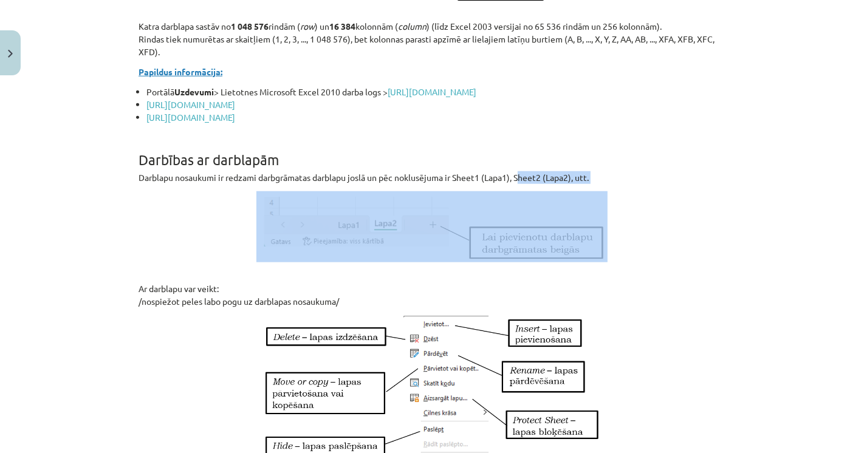
click at [205, 244] on p at bounding box center [432, 226] width 587 height 71
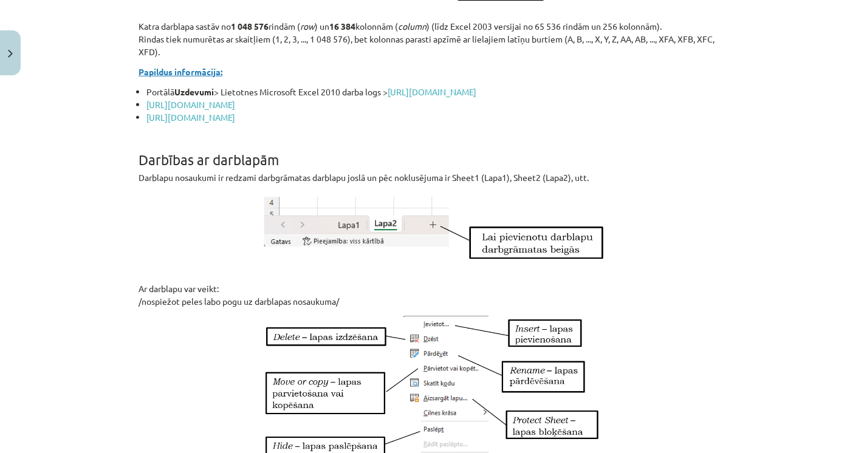
click at [69, 302] on div "Mācību tēma: Datorikas - 10. klases 3. ieskaites mācību materiāls #3 Excel (1. …" at bounding box center [432, 226] width 864 height 453
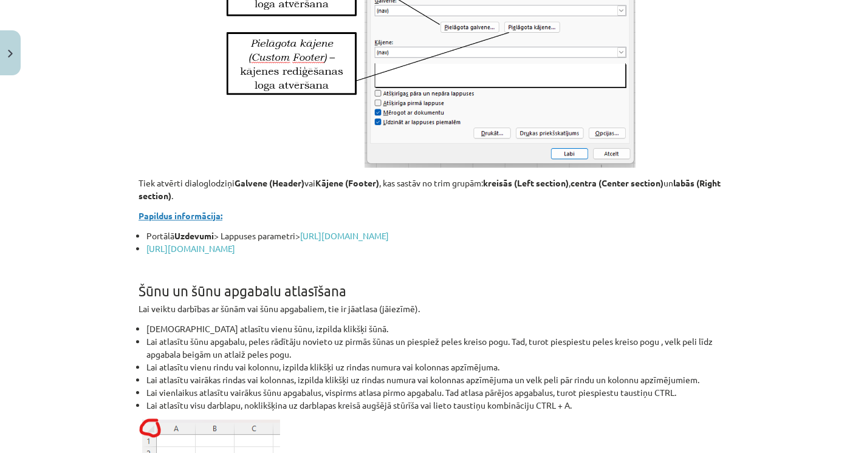
scroll to position [3038, 0]
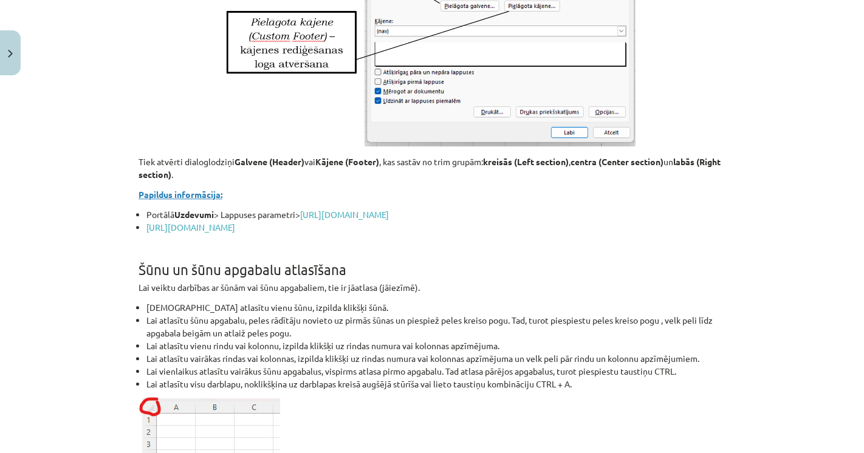
click at [106, 183] on div "Mācību tēma: Datorikas - 10. klases 3. ieskaites mācību materiāls #3 Excel (1. …" at bounding box center [432, 226] width 864 height 453
click at [88, 228] on div "Mācību tēma: Datorikas - 10. klases 3. ieskaites mācību materiāls #3 Excel (1. …" at bounding box center [432, 226] width 864 height 453
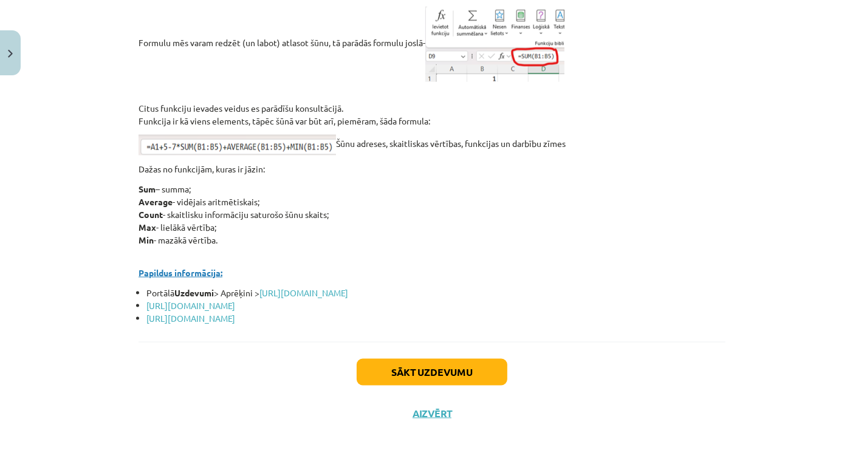
scroll to position [5265, 0]
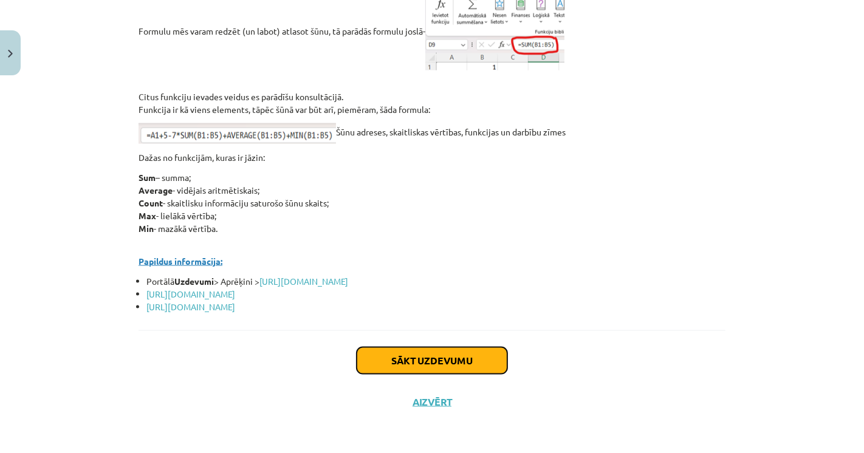
click at [403, 374] on button "Sākt uzdevumu" at bounding box center [432, 361] width 151 height 27
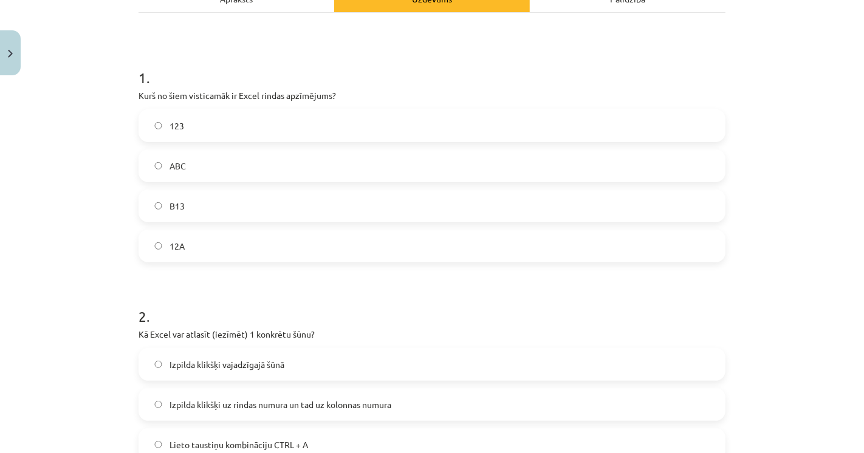
scroll to position [30, 0]
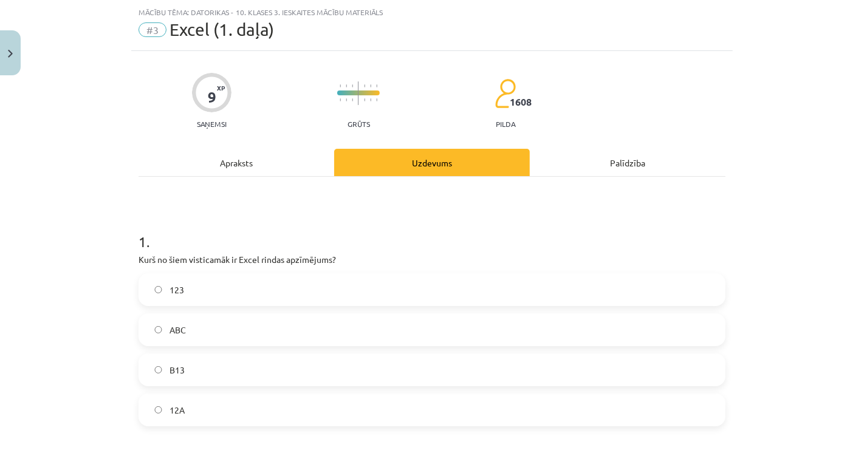
click at [90, 188] on div "Mācību tēma: Datorikas - 10. klases 3. ieskaites mācību materiāls #3 Excel (1. …" at bounding box center [432, 226] width 864 height 453
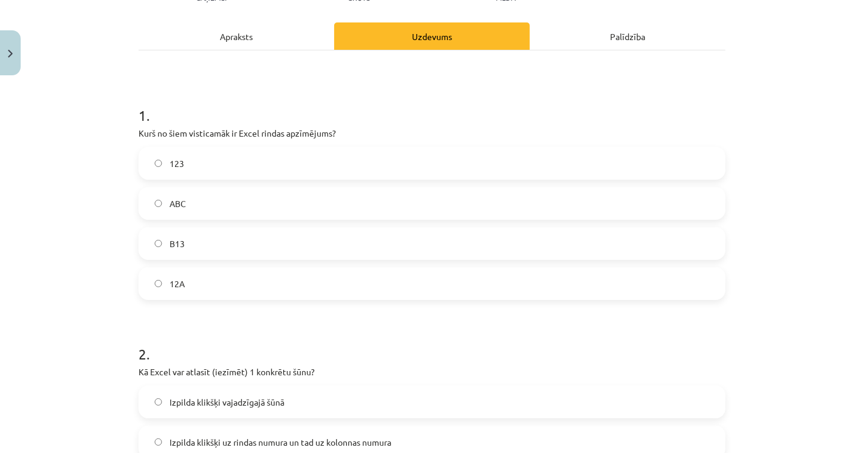
scroll to position [165, 0]
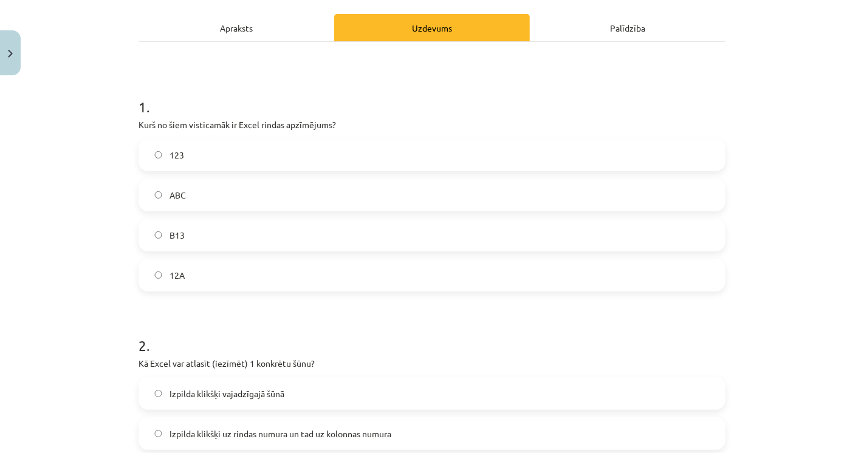
click at [159, 233] on label "B13" at bounding box center [432, 235] width 584 height 30
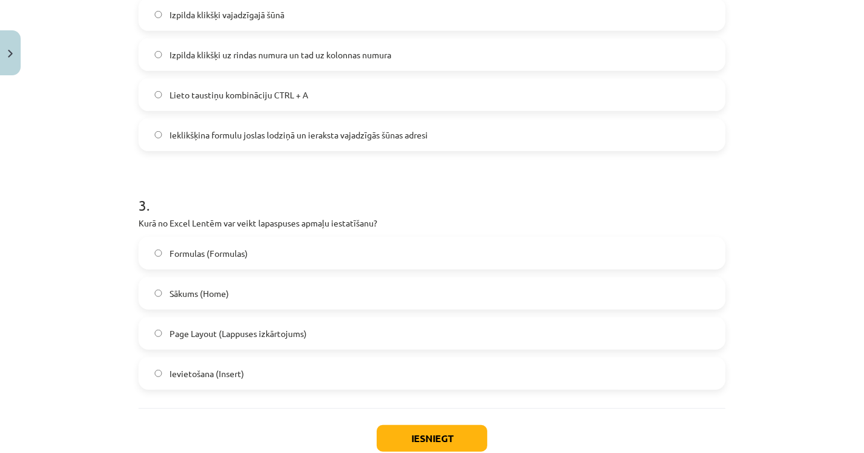
scroll to position [570, 0]
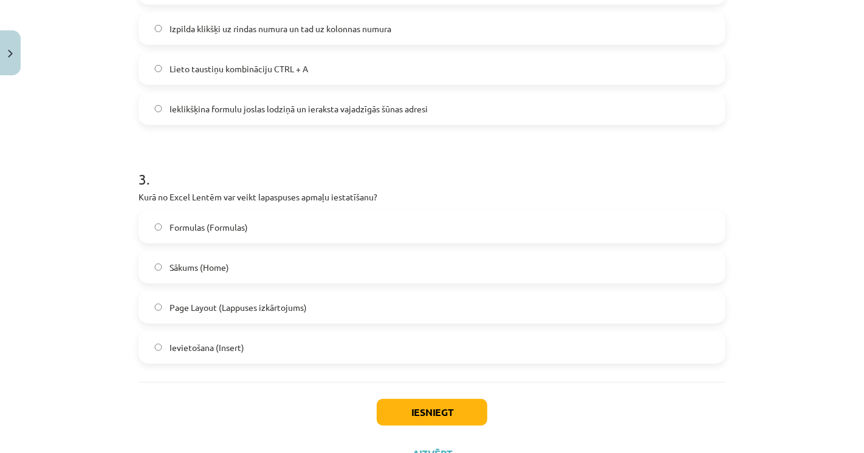
click at [224, 317] on label "Page Layout (Lappuses izkārtojums)" at bounding box center [432, 307] width 584 height 30
click at [71, 317] on div "Mācību tēma: Datorikas - 10. klases 3. ieskaites mācību materiāls #3 Excel (1. …" at bounding box center [432, 226] width 864 height 453
click at [428, 414] on button "Iesniegt" at bounding box center [432, 412] width 111 height 27
click at [309, 416] on div "Iesniegt Aizvērt" at bounding box center [432, 424] width 587 height 85
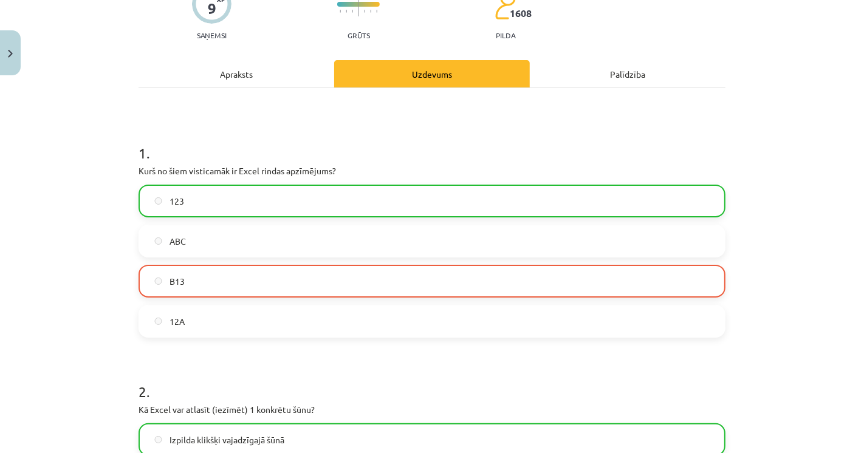
scroll to position [186, 0]
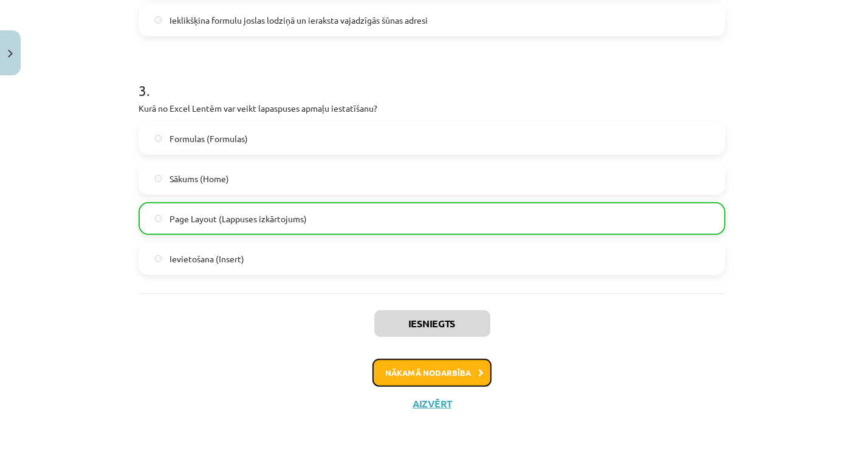
click at [429, 374] on button "Nākamā nodarbība" at bounding box center [431, 373] width 119 height 28
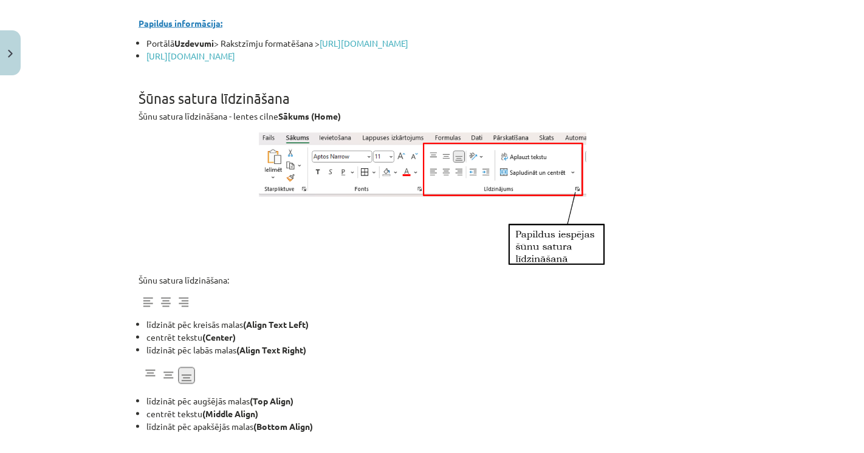
scroll to position [1515, 0]
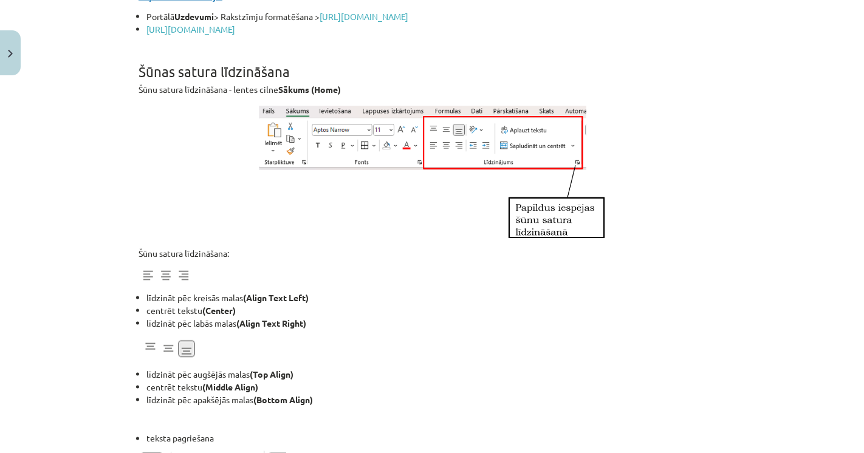
click at [80, 223] on div "Mācību tēma: Datorikas - 10. klases 3. ieskaites mācību materiāls #4 Excel (2. …" at bounding box center [432, 226] width 864 height 453
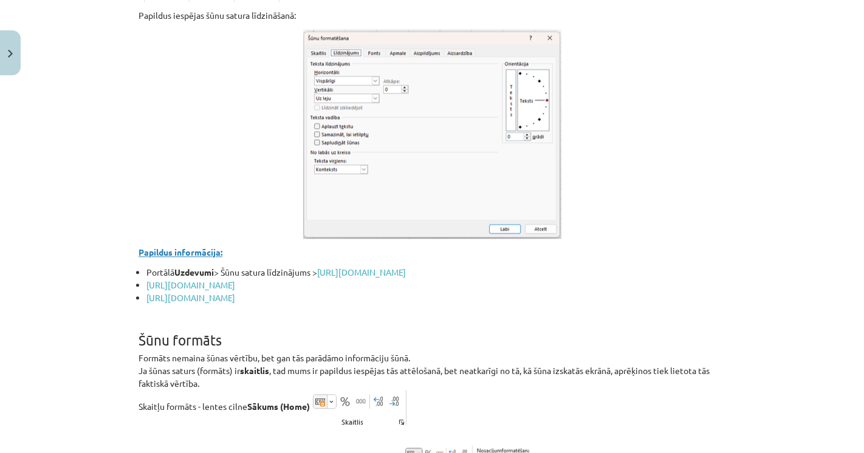
scroll to position [2527, 0]
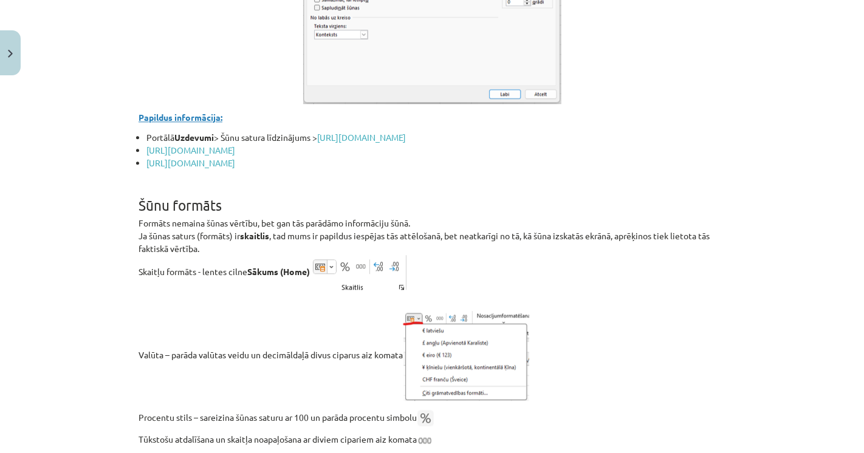
click at [70, 245] on div "Mācību tēma: Datorikas - 10. klases 3. ieskaites mācību materiāls #4 Excel (2. …" at bounding box center [432, 226] width 864 height 453
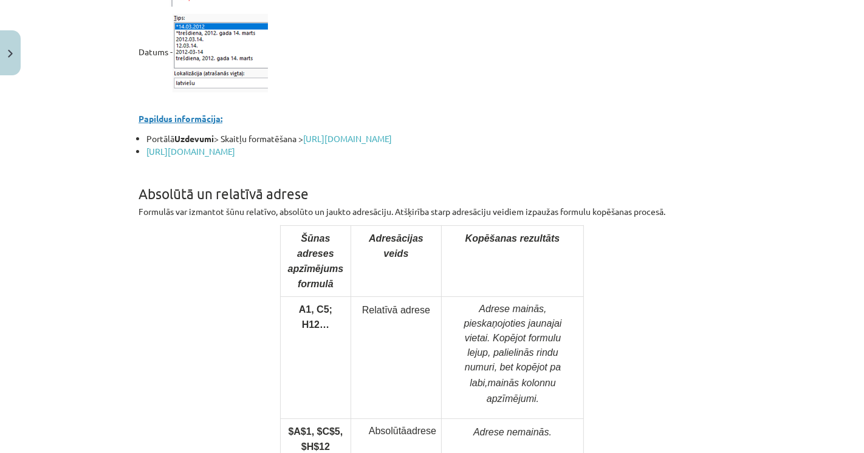
scroll to position [4080, 0]
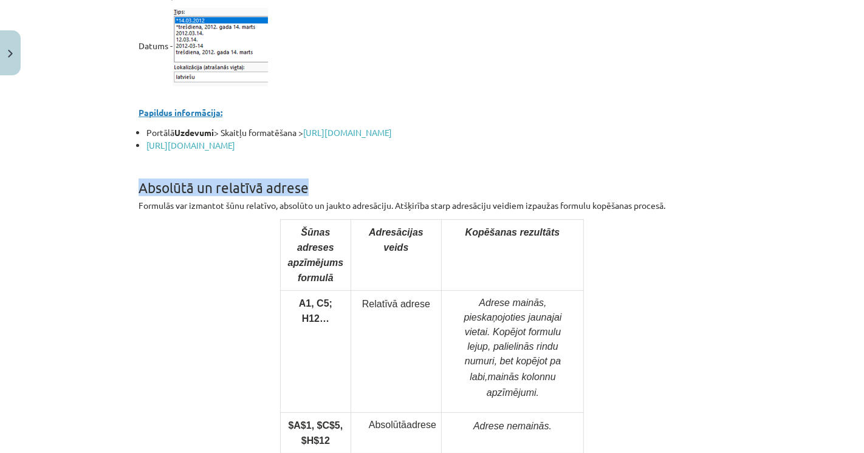
drag, startPoint x: 135, startPoint y: 223, endPoint x: 308, endPoint y: 233, distance: 173.5
click at [307, 233] on div "Rakstzīmju formatēšana Rakstzīmju noformēšanai - lentes cilne Sākums (Home) Rak…" at bounding box center [432, 122] width 587 height 7970
click at [304, 212] on p "Formulās var izmantot šūnu relatīvo, absolūto un jaukto adresāciju. Atšķirība s…" at bounding box center [432, 205] width 587 height 13
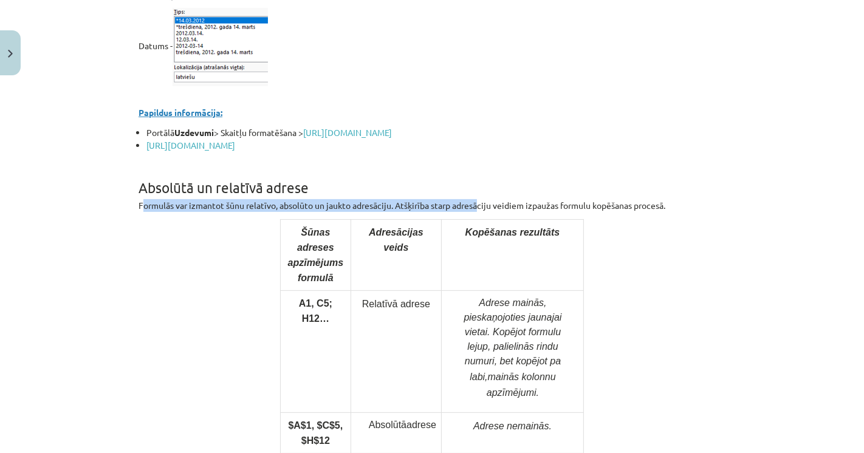
drag, startPoint x: 135, startPoint y: 239, endPoint x: 474, endPoint y: 244, distance: 339.0
click at [474, 212] on p "Formulās var izmantot šūnu relatīvo, absolūto un jaukto adresāciju. Atšķirība s…" at bounding box center [432, 205] width 587 height 13
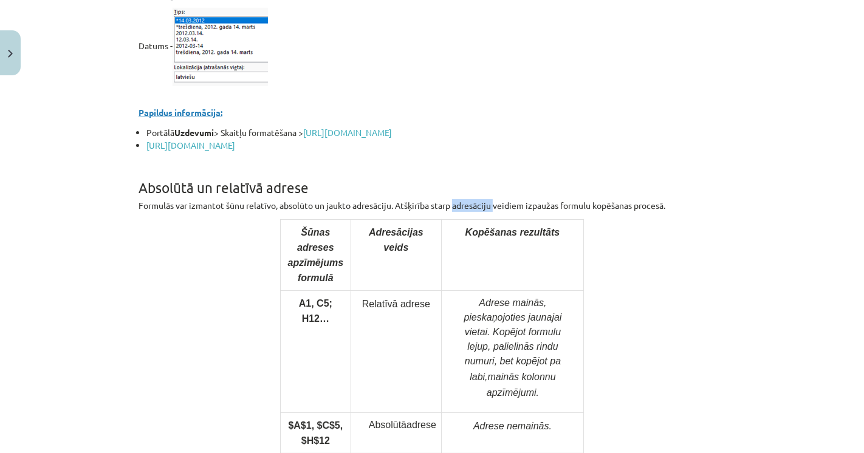
click at [474, 212] on p "Formulās var izmantot šūnu relatīvo, absolūto un jaukto adresāciju. Atšķirība s…" at bounding box center [432, 205] width 587 height 13
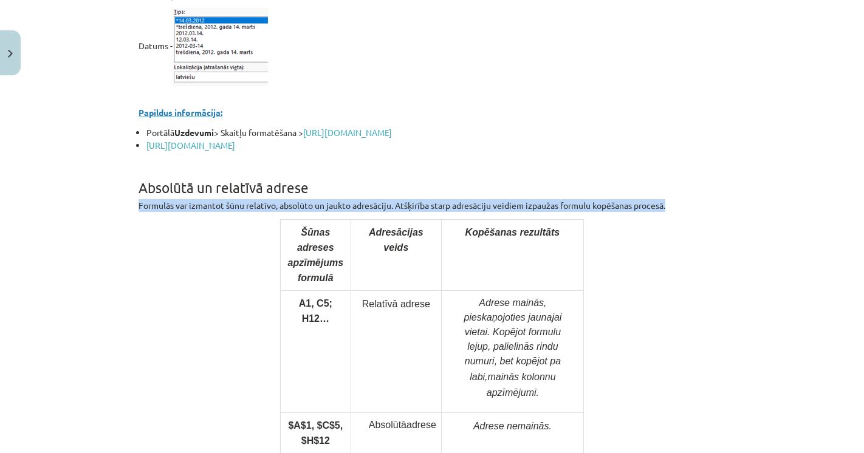
click at [474, 212] on p "Formulās var izmantot šūnu relatīvo, absolūto un jaukto adresāciju. Atšķirība s…" at bounding box center [432, 205] width 587 height 13
click at [111, 237] on div "Mācību tēma: Datorikas - 10. klases 3. ieskaites mācību materiāls #4 Excel (2. …" at bounding box center [432, 226] width 864 height 453
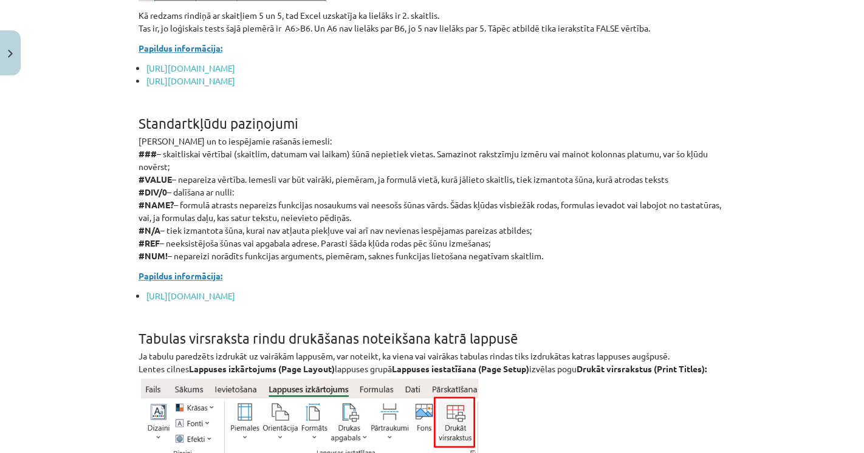
scroll to position [6983, 0]
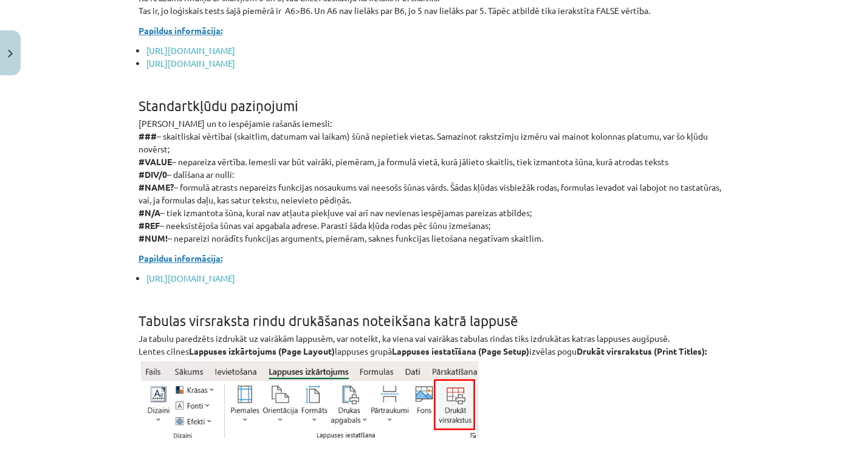
click at [423, 223] on p "Kļūdu paziņojumi un to iespējamie rašanās iemesli: ### – skaitliskai vērtībai (…" at bounding box center [432, 181] width 587 height 128
click at [425, 225] on p "Kļūdu paziņojumi un to iespējamie rašanās iemesli: ### – skaitliskai vērtībai (…" at bounding box center [432, 181] width 587 height 128
click at [426, 225] on p "Kļūdu paziņojumi un to iespējamie rašanās iemesli: ### – skaitliskai vērtībai (…" at bounding box center [432, 181] width 587 height 128
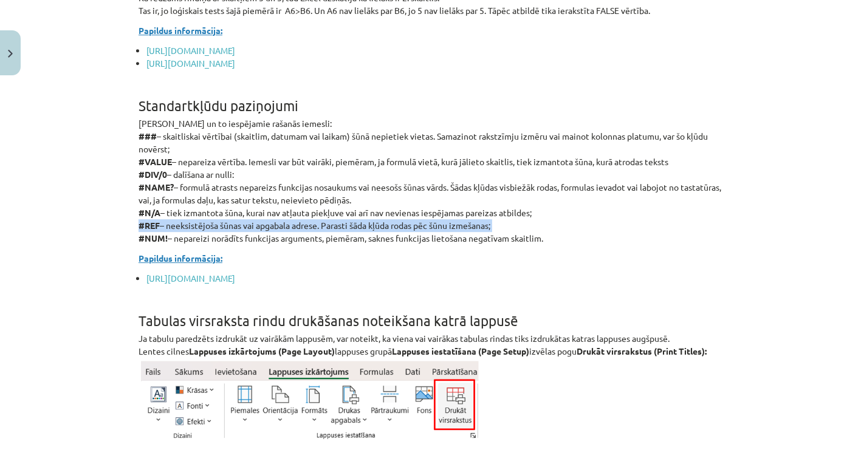
click at [426, 225] on p "Kļūdu paziņojumi un to iespējamie rašanās iemesli: ### – skaitliskai vērtībai (…" at bounding box center [432, 181] width 587 height 128
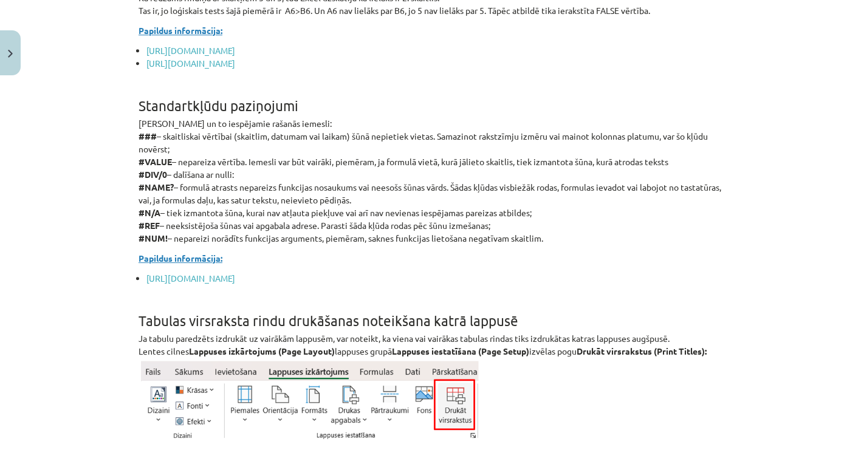
click at [177, 242] on p "Kļūdu paziņojumi un to iespējamie rašanās iemesli: ### – skaitliskai vērtībai (…" at bounding box center [432, 181] width 587 height 128
click at [177, 241] on p "Kļūdu paziņojumi un to iespējamie rašanās iemesli: ### – skaitliskai vērtībai (…" at bounding box center [432, 181] width 587 height 128
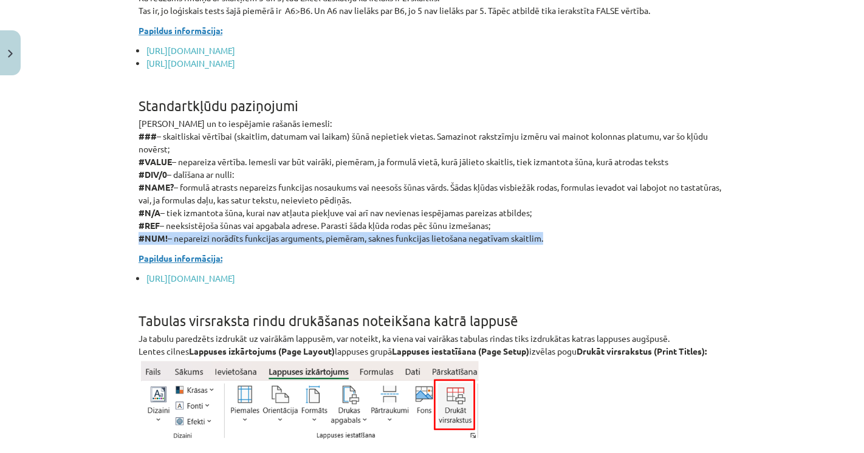
click at [177, 241] on p "Kļūdu paziņojumi un to iespējamie rašanās iemesli: ### – skaitliskai vērtībai (…" at bounding box center [432, 181] width 587 height 128
click at [203, 237] on p "Kļūdu paziņojumi un to iespējamie rašanās iemesli: ### – skaitliskai vērtībai (…" at bounding box center [432, 181] width 587 height 128
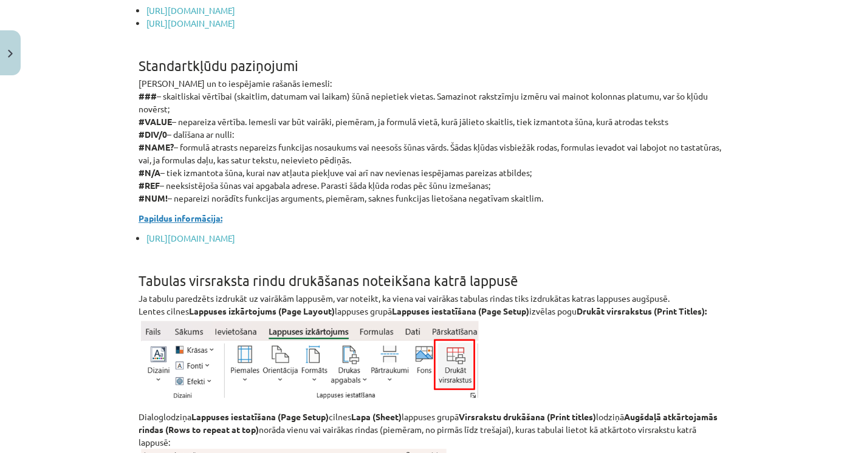
scroll to position [7050, 0]
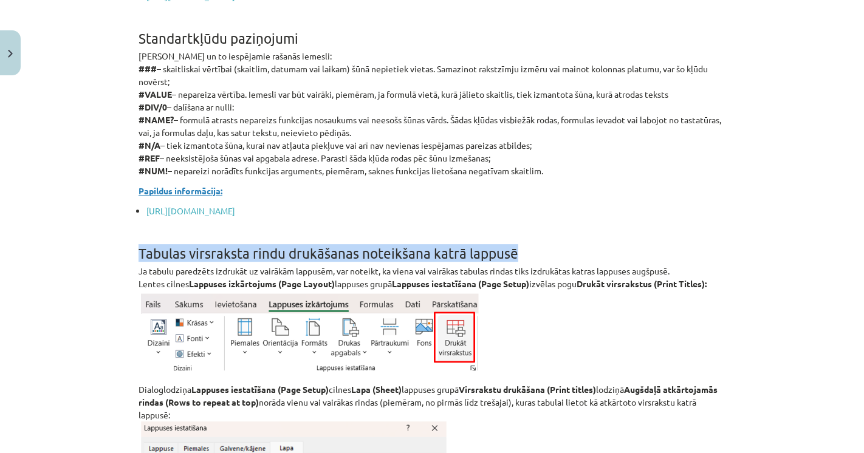
drag, startPoint x: 131, startPoint y: 244, endPoint x: 510, endPoint y: 261, distance: 378.9
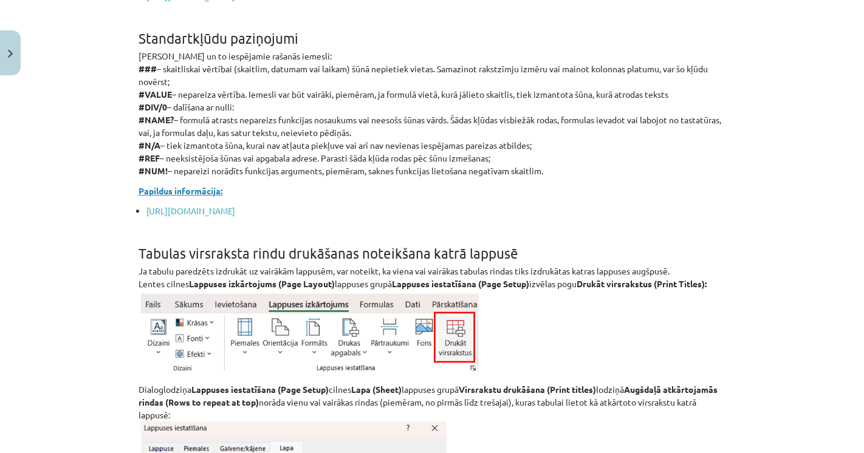
click at [165, 267] on p "Ja tabulu paredzēts izdrukāt uz vairākām lappusēm, var noteikt, ka viena vai va…" at bounding box center [432, 320] width 587 height 111
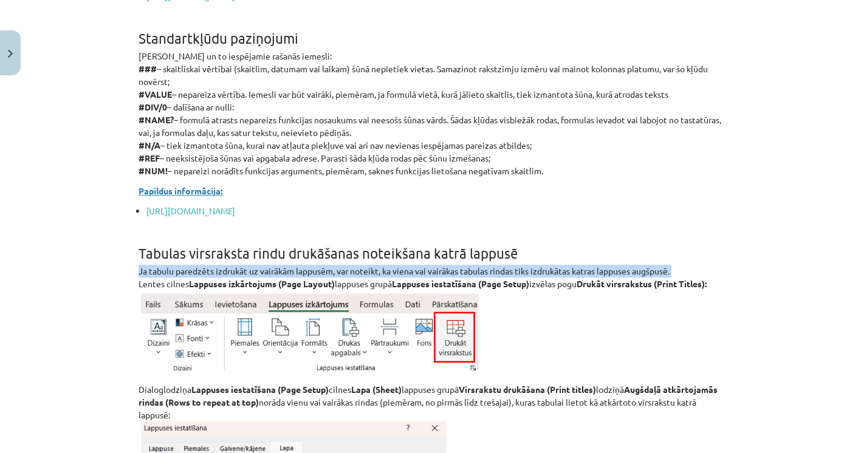
click at [165, 267] on p "Ja tabulu paredzēts izdrukāt uz vairākām lappusēm, var noteikt, ka viena vai va…" at bounding box center [432, 320] width 587 height 111
click at [351, 276] on p "Ja tabulu paredzēts izdrukāt uz vairākām lappusēm, var noteikt, ka viena vai va…" at bounding box center [432, 320] width 587 height 111
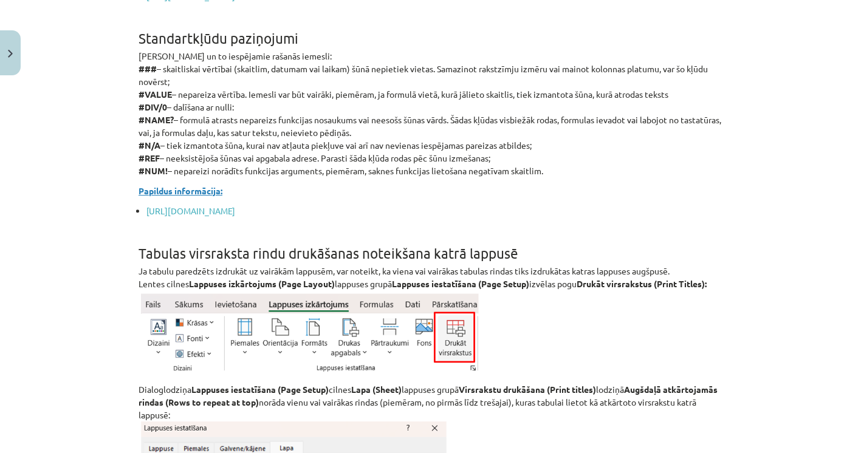
click at [351, 276] on p "Ja tabulu paredzēts izdrukāt uz vairākām lappusēm, var noteikt, ka viena vai va…" at bounding box center [432, 320] width 587 height 111
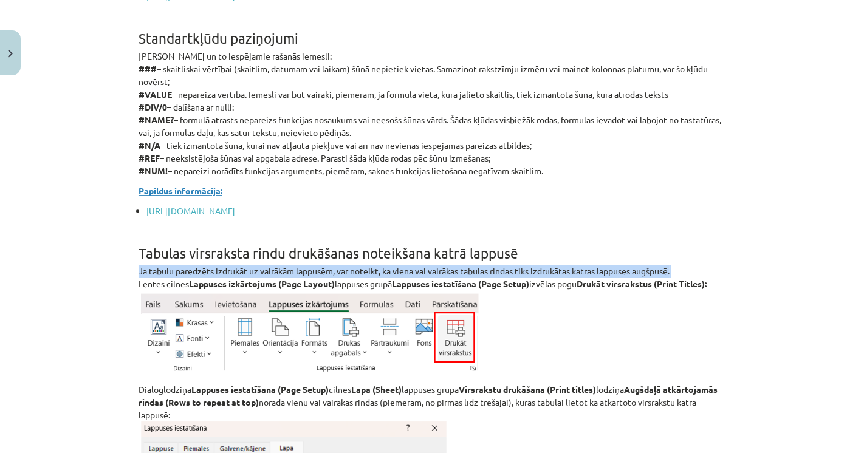
click at [351, 276] on p "Ja tabulu paredzēts izdrukāt uz vairākām lappusēm, var noteikt, ka viena vai va…" at bounding box center [432, 320] width 587 height 111
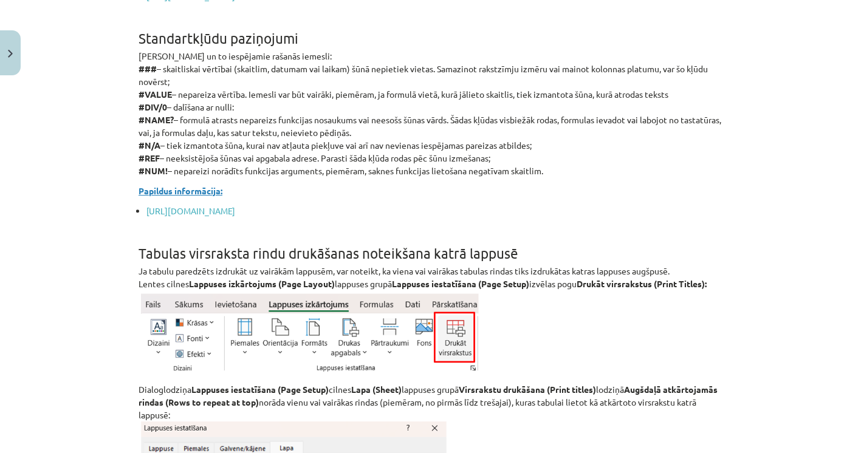
click at [312, 282] on strong "Lappuses izkārtojums (Page Layout)" at bounding box center [262, 283] width 146 height 11
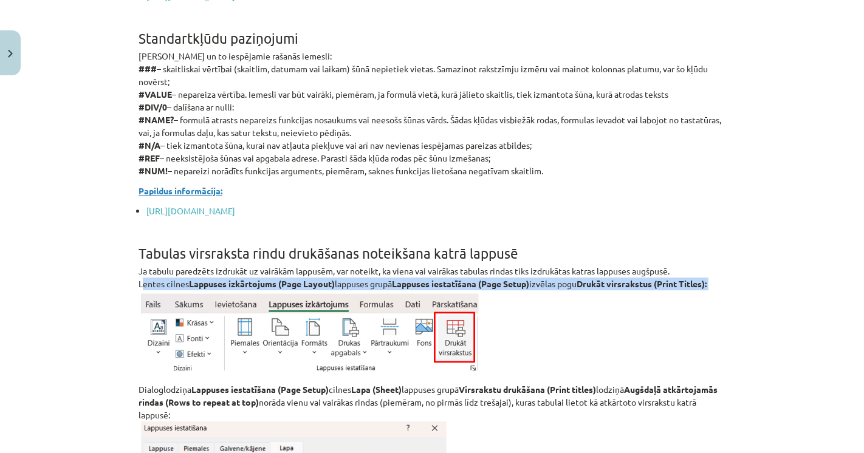
click at [312, 282] on strong "Lappuses izkārtojums (Page Layout)" at bounding box center [262, 283] width 146 height 11
click at [121, 289] on div "Mācību tēma: Datorikas - 10. klases 3. ieskaites mācību materiāls #4 Excel (2. …" at bounding box center [432, 226] width 864 height 453
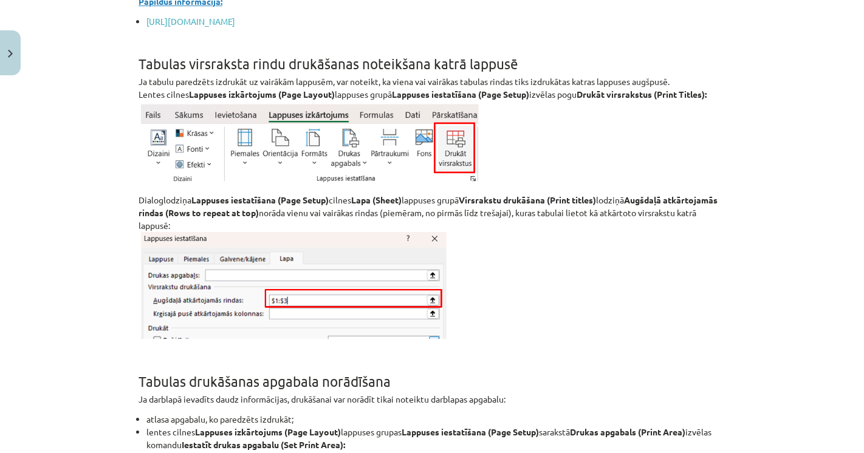
scroll to position [7388, 0]
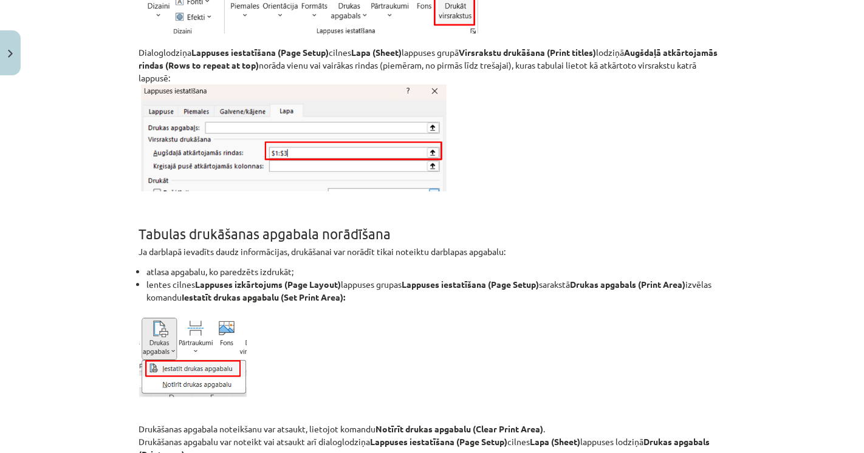
click at [166, 238] on h1 "Tabulas drukāšanas apgabala norādīšana" at bounding box center [432, 223] width 587 height 38
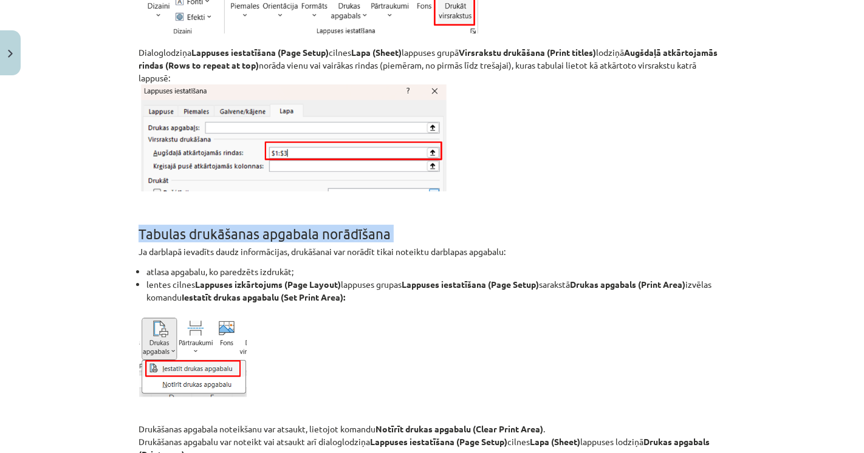
click at [166, 238] on h1 "Tabulas drukāšanas apgabala norādīšana" at bounding box center [432, 223] width 587 height 38
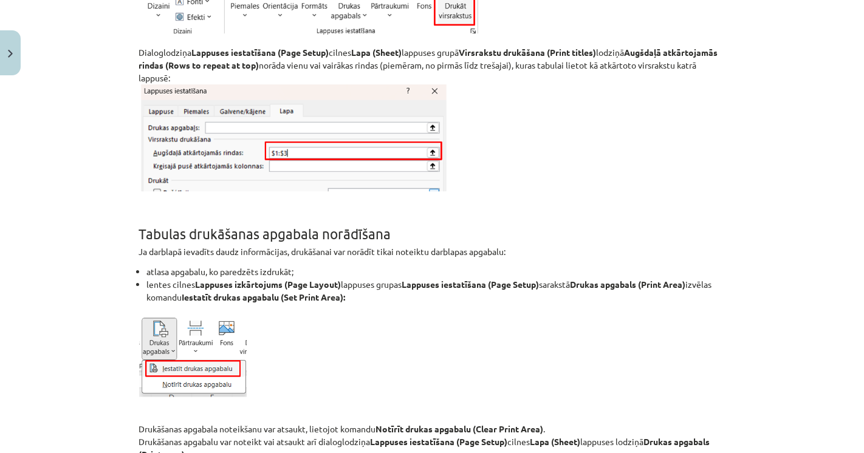
click at [120, 264] on div "Mācību tēma: Datorikas - 10. klases 3. ieskaites mācību materiāls #4 Excel (2. …" at bounding box center [432, 226] width 864 height 453
drag, startPoint x: 286, startPoint y: 270, endPoint x: 115, endPoint y: 267, distance: 171.3
click at [115, 267] on div "Mācību tēma: Datorikas - 10. klases 3. ieskaites mācību materiāls #4 Excel (2. …" at bounding box center [432, 226] width 864 height 453
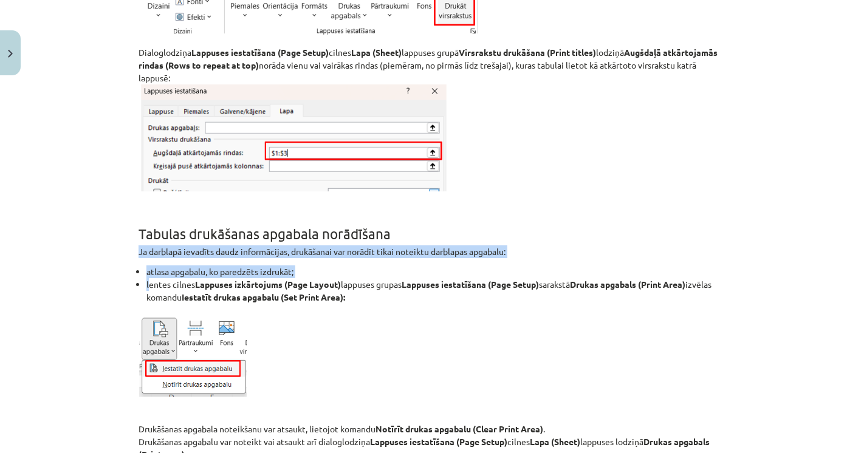
drag, startPoint x: 129, startPoint y: 255, endPoint x: 146, endPoint y: 290, distance: 38.9
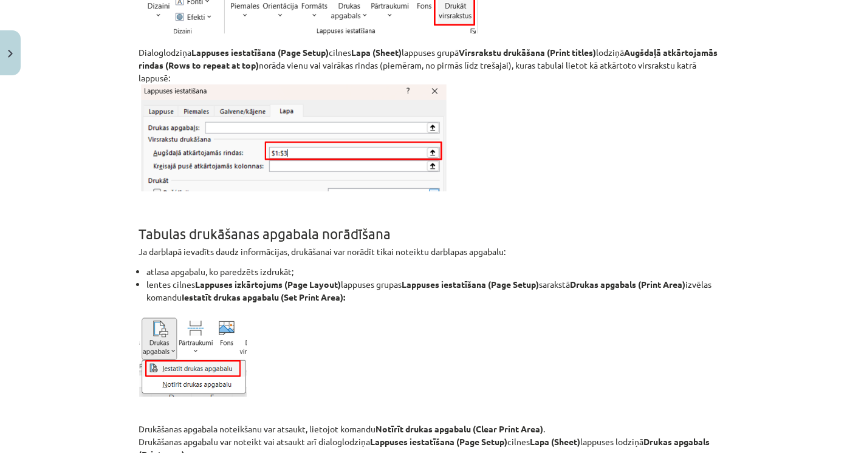
click at [345, 301] on strong "Iestatīt drukas apgabalu (Set Print Area):" at bounding box center [263, 297] width 163 height 11
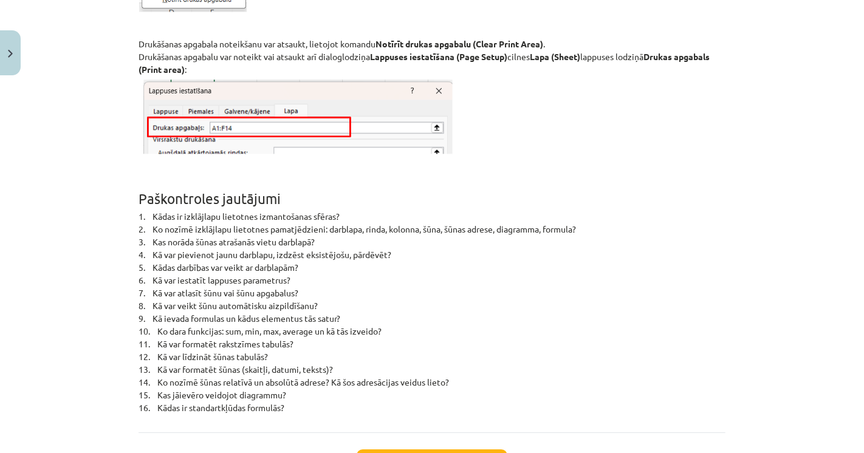
scroll to position [7793, 0]
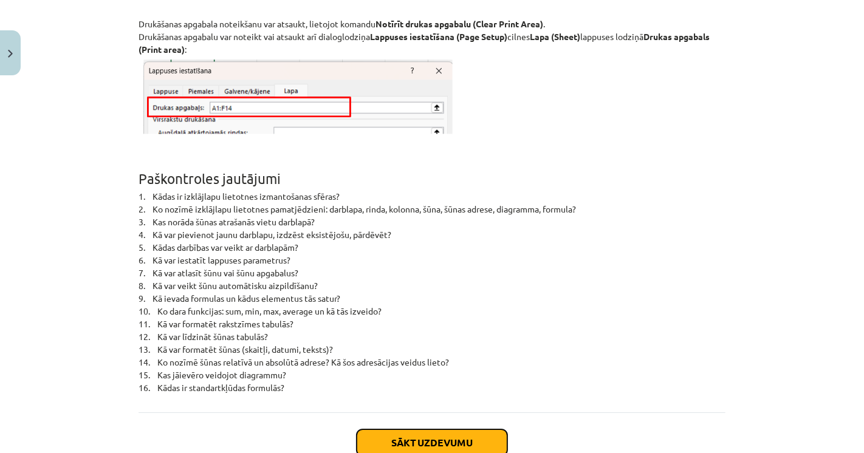
click at [454, 431] on button "Sākt uzdevumu" at bounding box center [432, 443] width 151 height 27
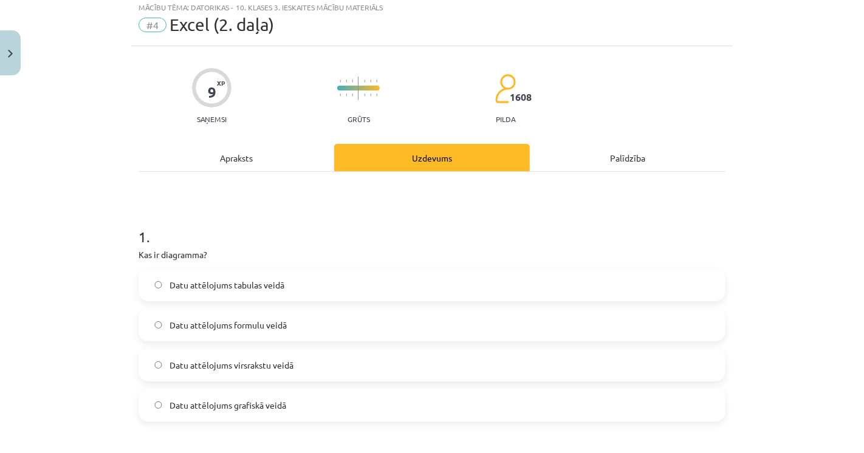
scroll to position [30, 0]
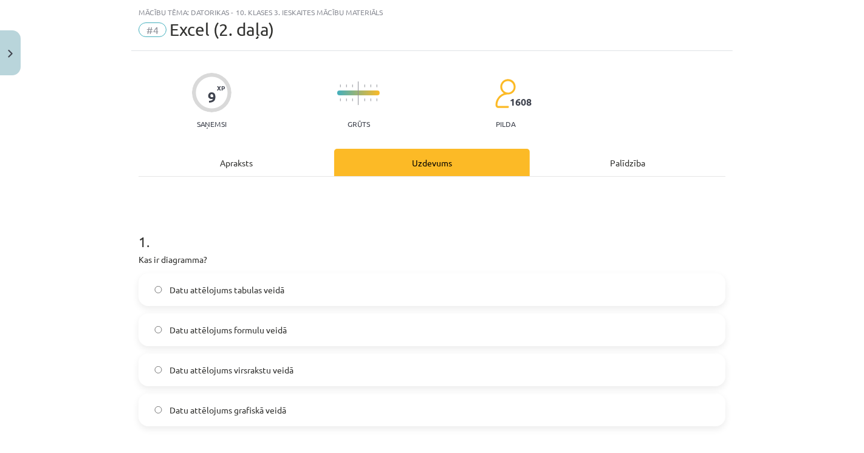
click at [74, 263] on div "Mācību tēma: Datorikas - 10. klases 3. ieskaites mācību materiāls #4 Excel (2. …" at bounding box center [432, 226] width 864 height 453
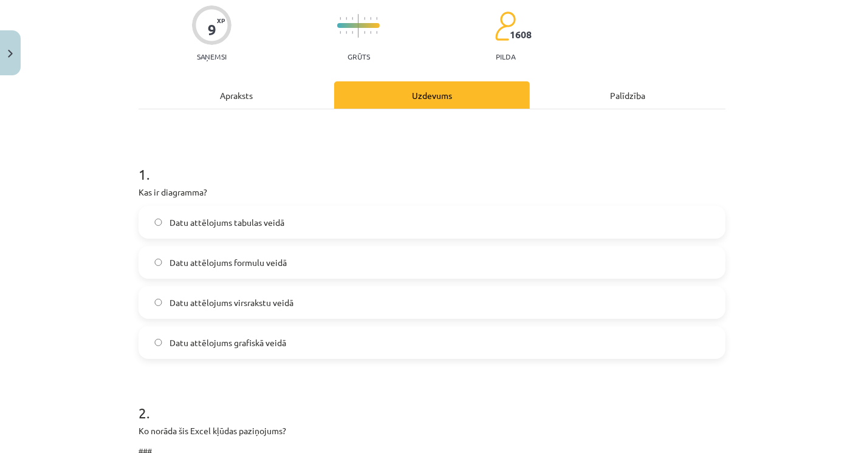
click at [181, 337] on span "Datu attēlojums grafiskā veidā" at bounding box center [227, 343] width 117 height 13
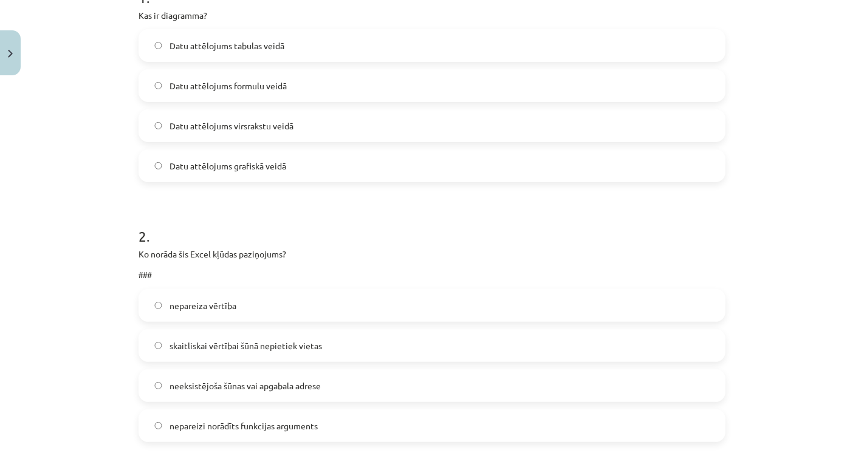
scroll to position [300, 0]
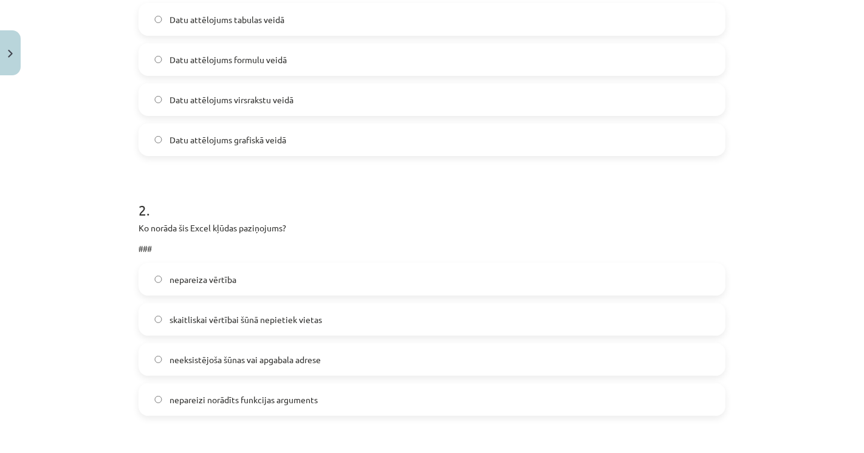
click at [191, 310] on label "skaitliskai vērtībai šūnā nepietiek vietas" at bounding box center [432, 319] width 584 height 30
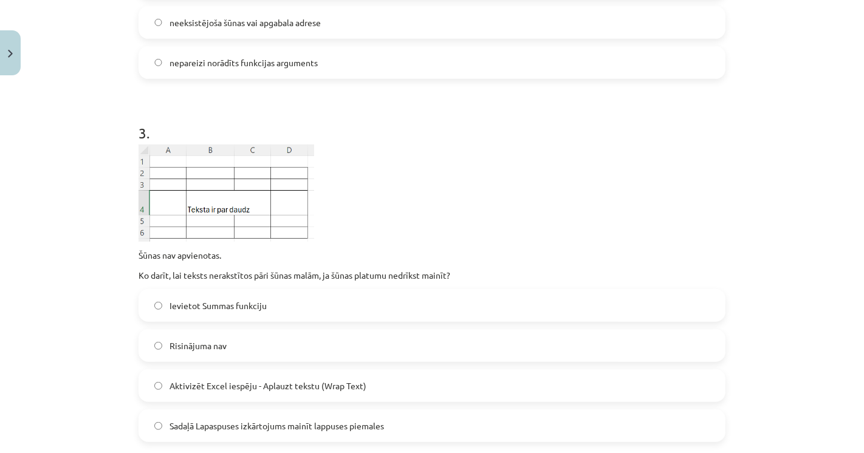
scroll to position [705, 0]
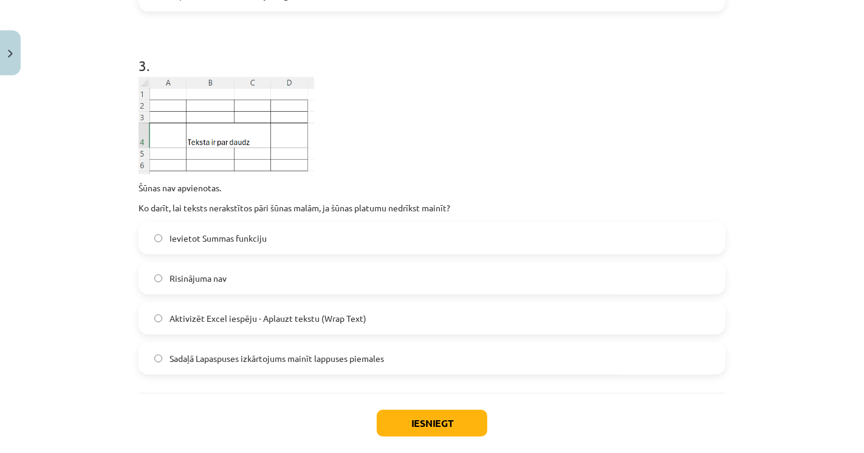
click at [173, 313] on span "Aktivizēt Excel iespēju - Aplauzt tekstu (Wrap Text)" at bounding box center [267, 318] width 197 height 13
click at [451, 417] on button "Iesniegt" at bounding box center [432, 423] width 111 height 27
click at [324, 410] on div "Iesniegt Aizvērt" at bounding box center [432, 435] width 587 height 85
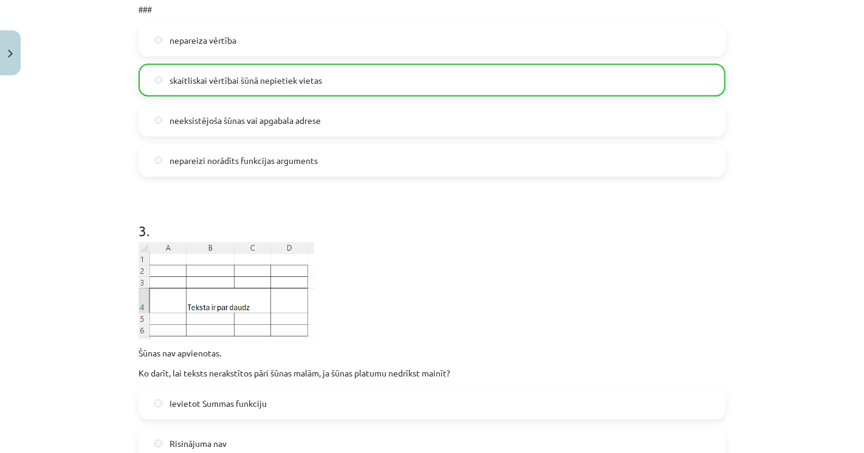
scroll to position [804, 0]
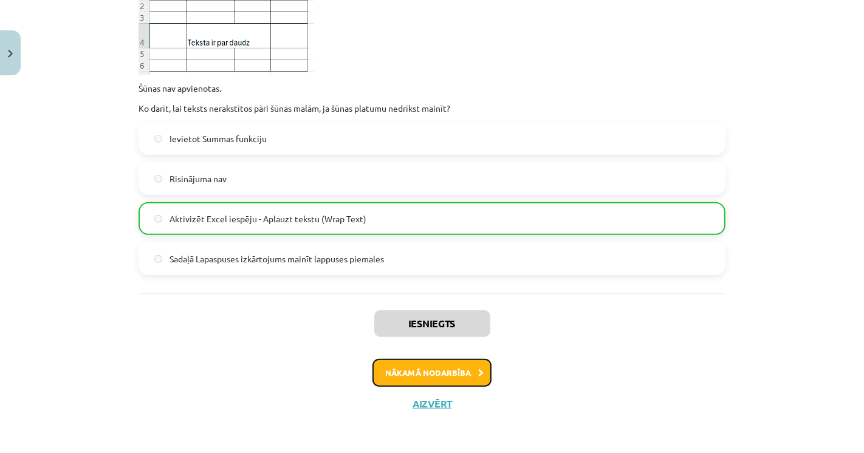
click at [462, 365] on button "Nākamā nodarbība" at bounding box center [431, 373] width 119 height 28
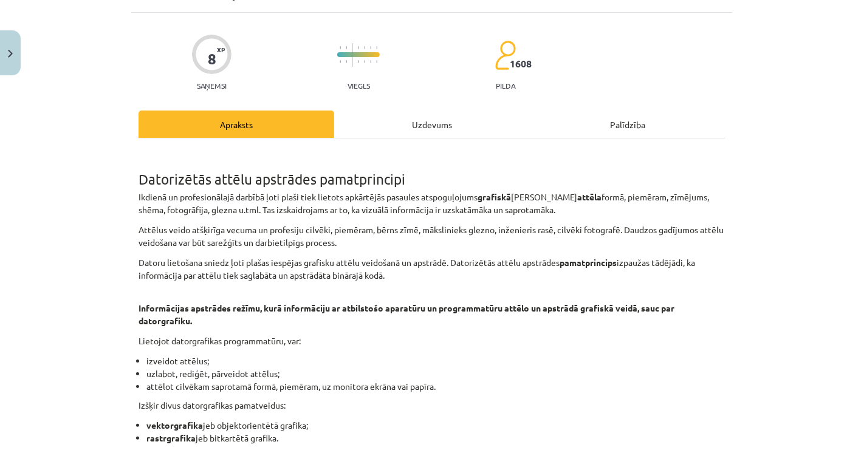
scroll to position [30, 0]
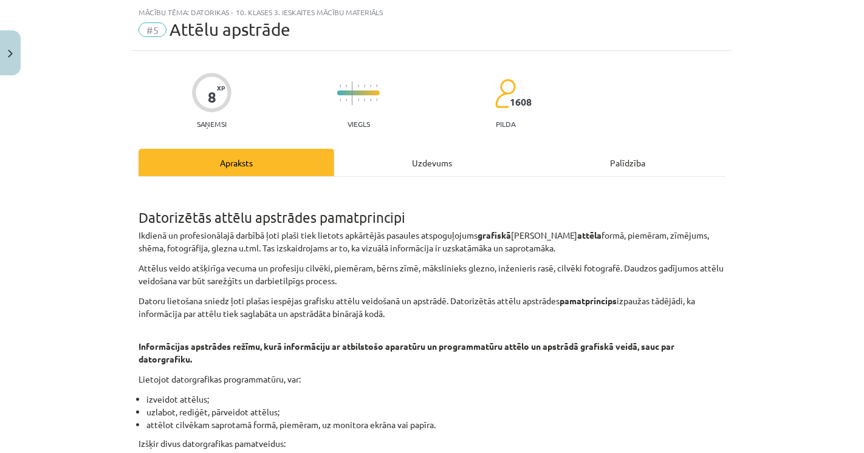
click at [36, 191] on div "Mācību tēma: Datorikas - 10. klases 3. ieskaites mācību materiāls #5 Attēlu aps…" at bounding box center [432, 226] width 864 height 453
click at [9, 69] on button "Close" at bounding box center [10, 52] width 21 height 45
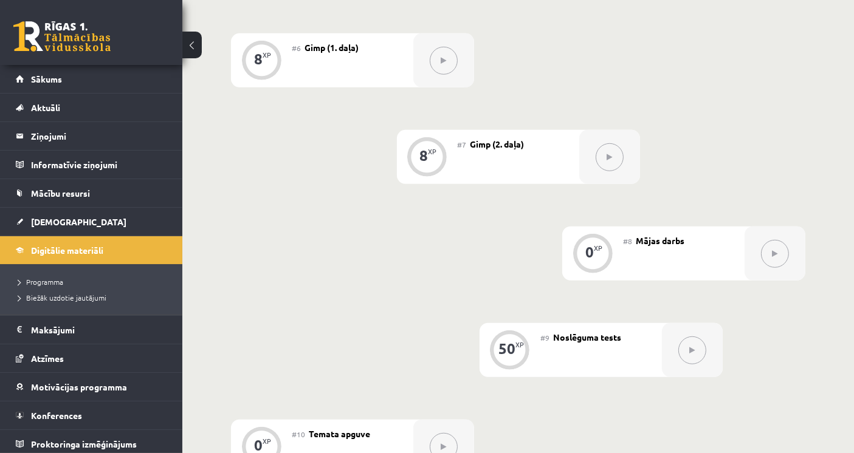
click at [276, 249] on div "0 XP #1 Pirms sāc mācīties! Ievada daļa 8 XP #2 Datu pārvaldība 9 XP #3 Excel (…" at bounding box center [518, 11] width 574 height 923
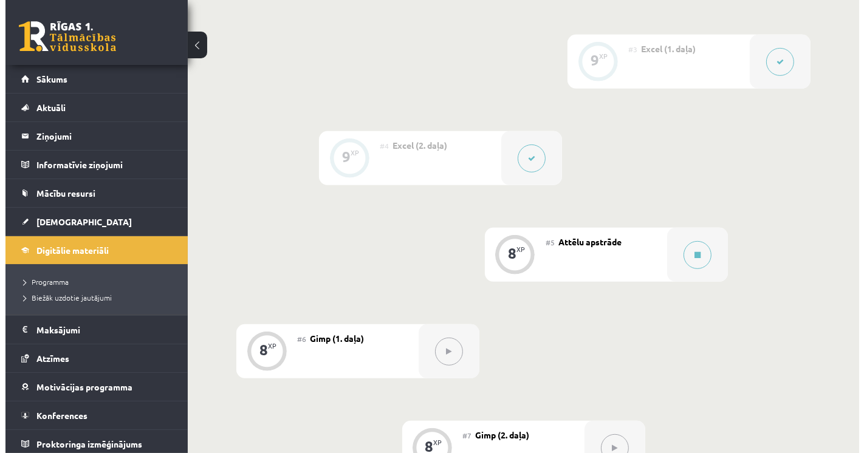
scroll to position [608, 0]
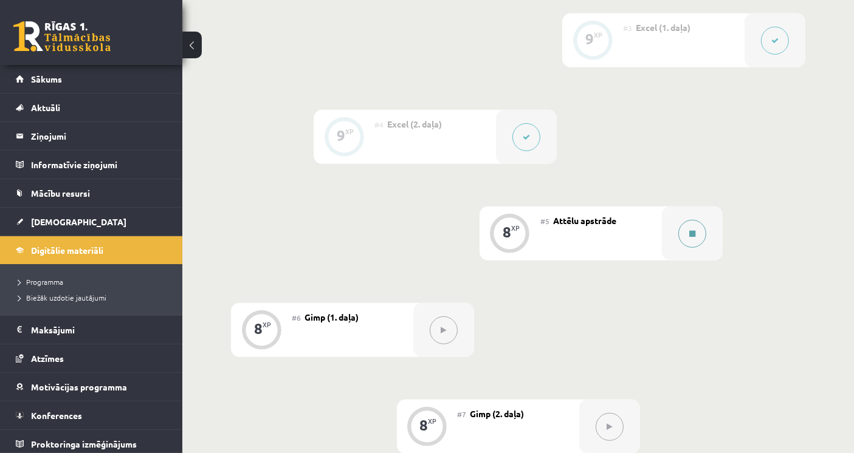
click at [691, 220] on button at bounding box center [692, 234] width 28 height 28
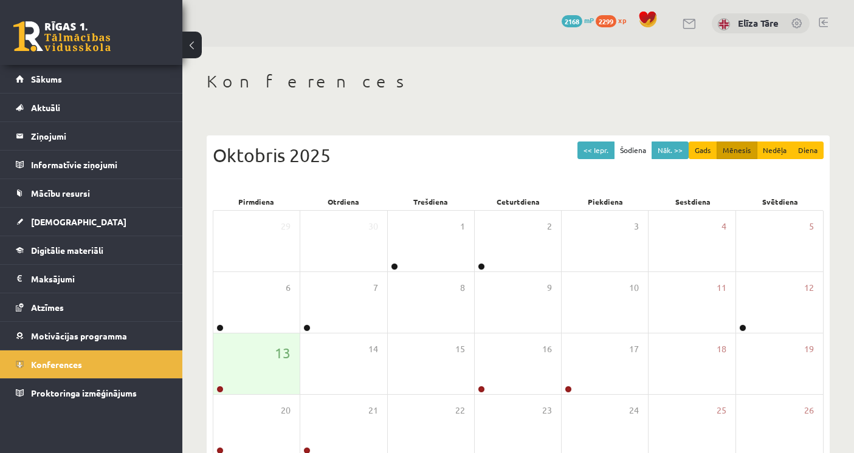
scroll to position [126, 0]
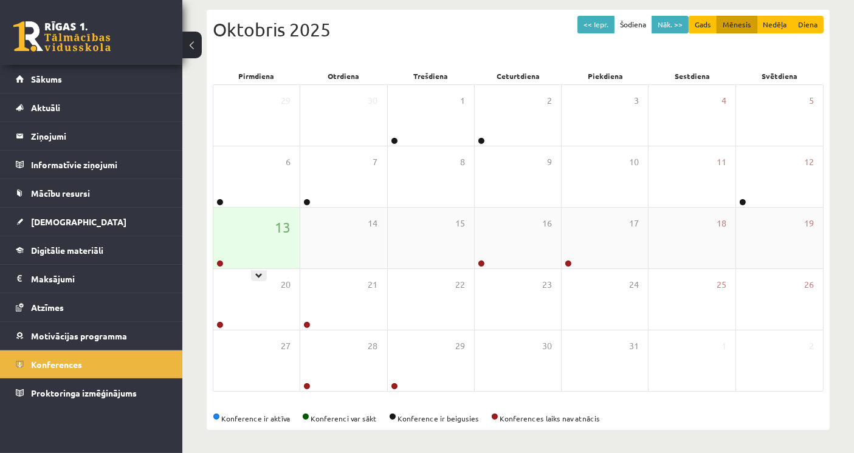
click at [242, 250] on div "13" at bounding box center [256, 238] width 86 height 61
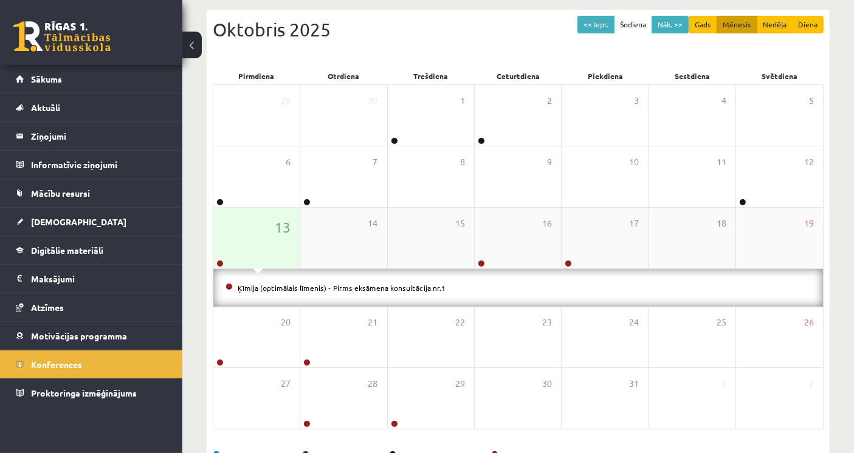
click at [244, 245] on div "13" at bounding box center [256, 238] width 86 height 61
